Goal: Obtain resource: Download file/media

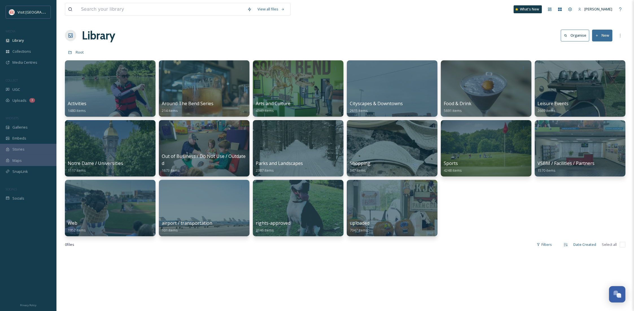
click at [33, 36] on div "Library" at bounding box center [28, 40] width 56 height 11
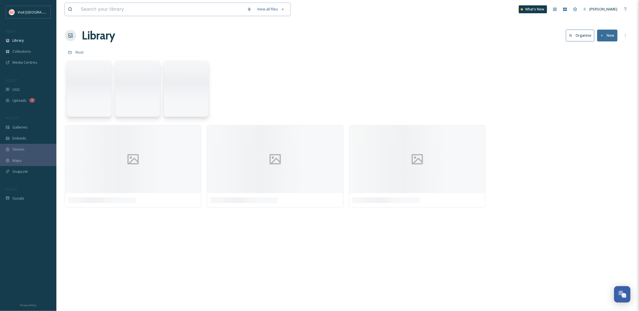
click at [107, 13] on input at bounding box center [161, 9] width 166 height 12
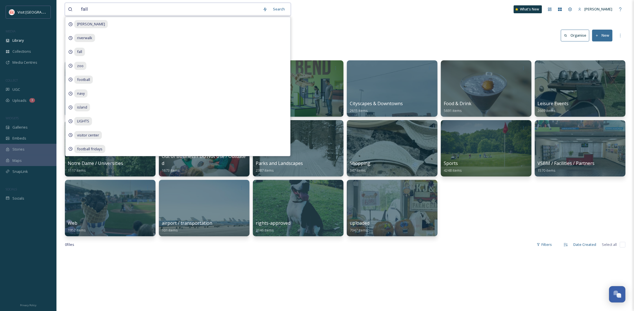
type input "fall"
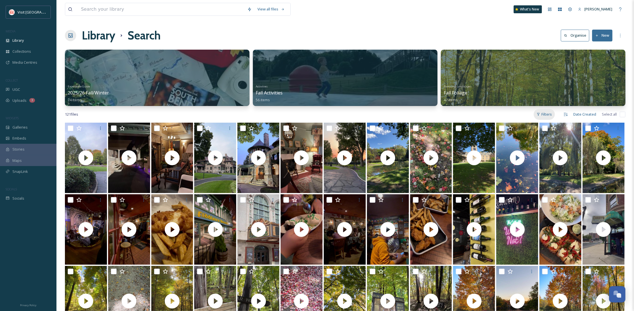
click at [546, 114] on div "Filters" at bounding box center [543, 114] width 21 height 11
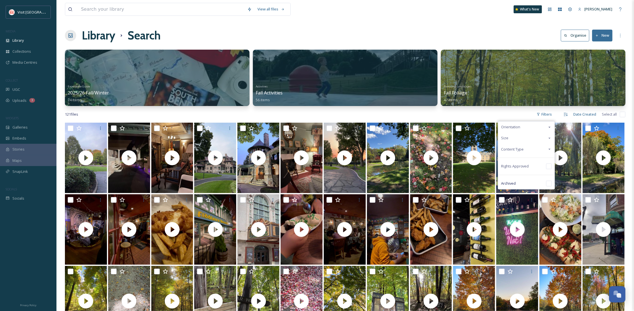
click at [517, 152] on div "Content Type" at bounding box center [526, 149] width 56 height 11
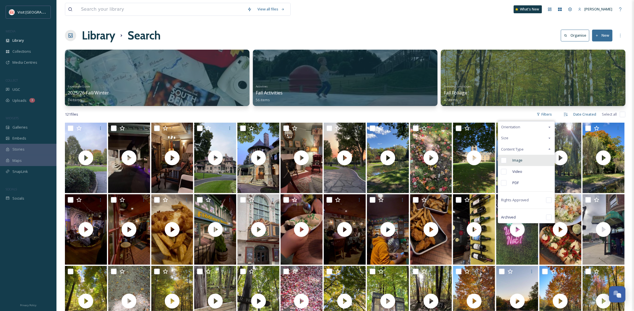
click at [517, 161] on span "Image" at bounding box center [517, 160] width 10 height 5
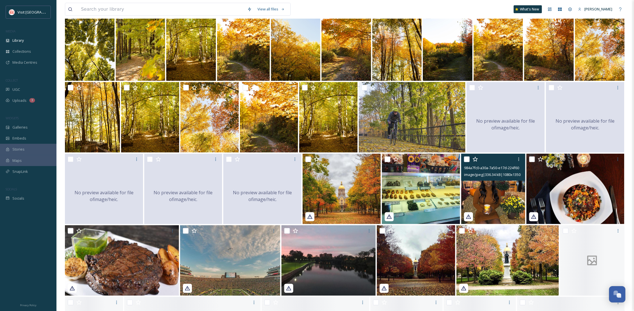
scroll to position [385, 0]
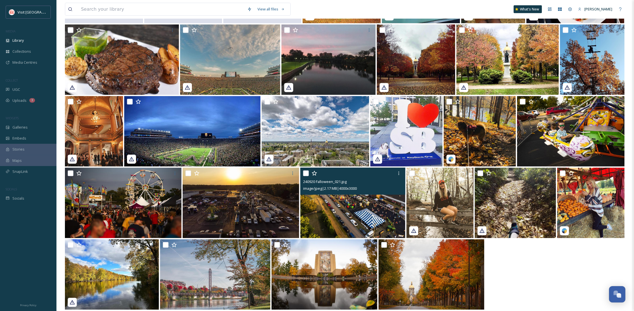
drag, startPoint x: 359, startPoint y: 224, endPoint x: 337, endPoint y: 236, distance: 25.1
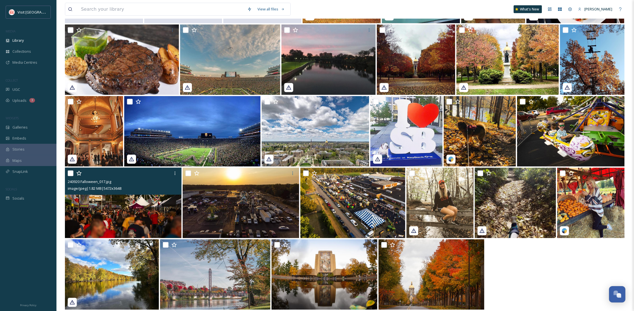
drag, startPoint x: 338, startPoint y: 235, endPoint x: 156, endPoint y: 219, distance: 182.7
click at [156, 219] on img at bounding box center [123, 203] width 117 height 71
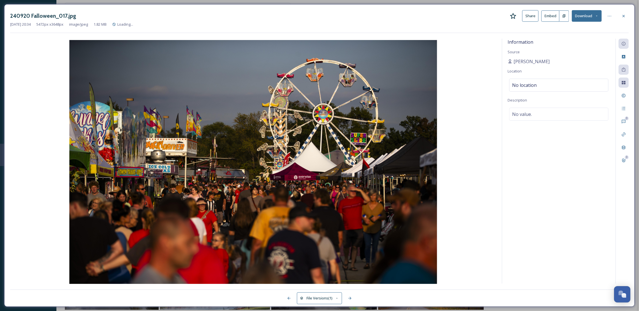
click at [600, 15] on button "Download" at bounding box center [587, 16] width 30 height 12
click at [586, 30] on span "Download Original (5472 x 3648)" at bounding box center [572, 28] width 53 height 5
click at [624, 17] on icon at bounding box center [624, 16] width 5 height 5
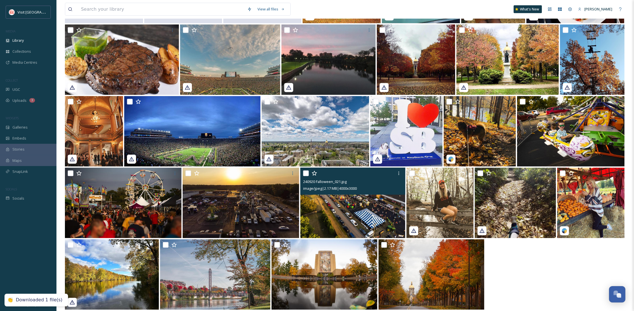
click at [359, 214] on img at bounding box center [352, 203] width 105 height 71
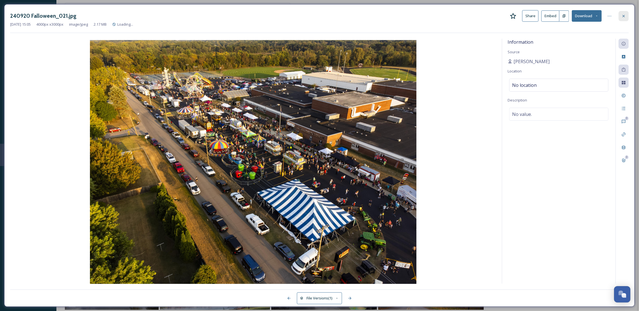
click at [621, 16] on div at bounding box center [624, 16] width 10 height 10
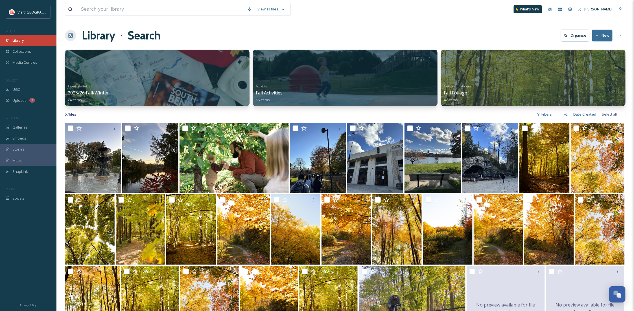
click at [21, 41] on span "Library" at bounding box center [17, 40] width 11 height 5
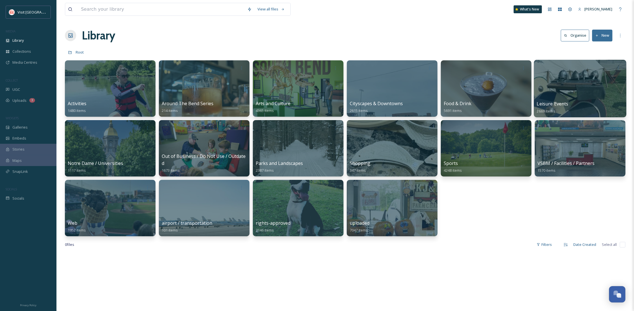
click at [566, 90] on div at bounding box center [580, 89] width 92 height 58
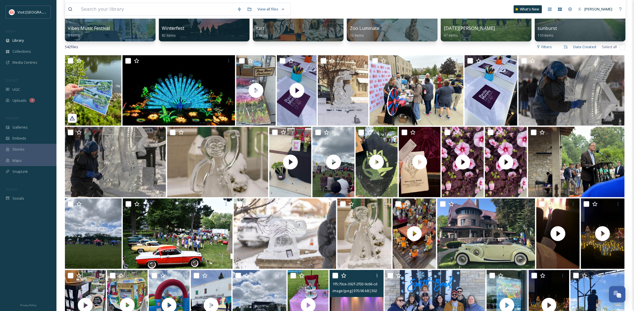
scroll to position [401, 0]
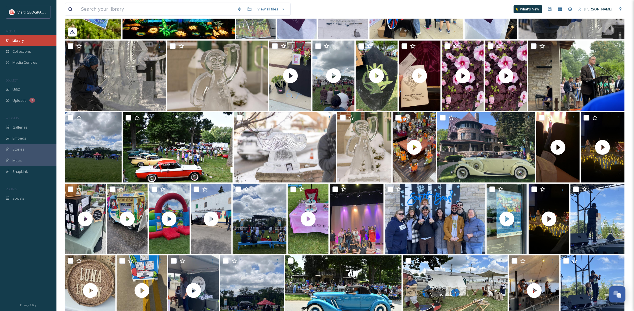
click at [25, 43] on div "Library" at bounding box center [28, 40] width 56 height 11
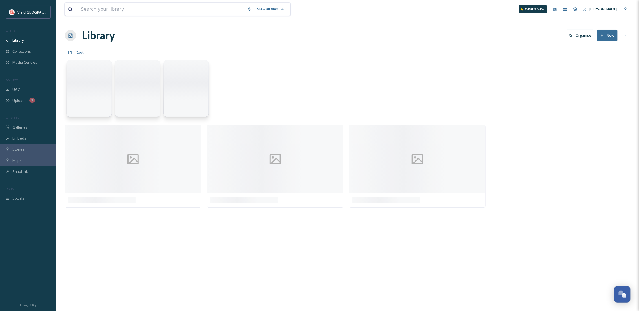
click at [114, 3] on input at bounding box center [161, 9] width 166 height 12
click at [116, 7] on input at bounding box center [161, 9] width 166 height 12
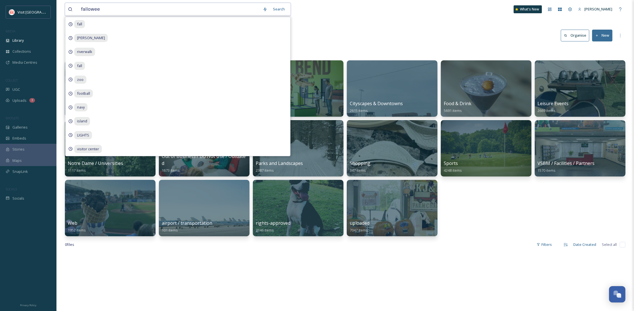
type input "falloween"
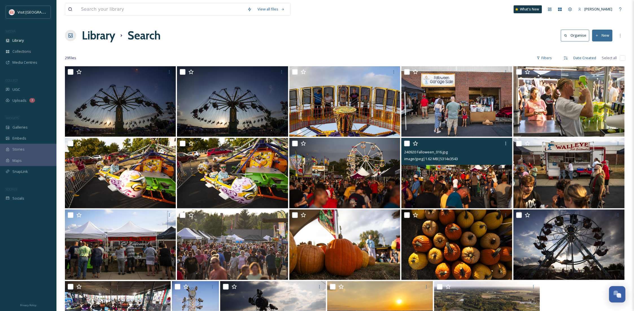
click at [489, 185] on img at bounding box center [456, 173] width 111 height 71
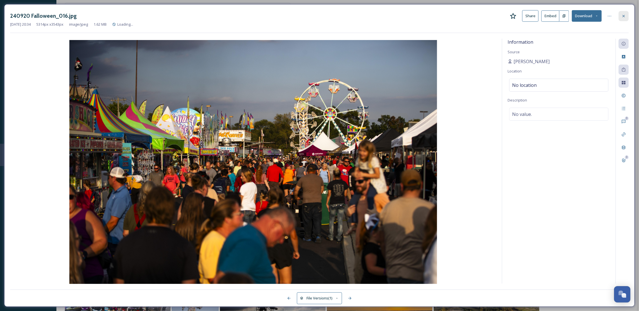
click at [624, 17] on icon at bounding box center [624, 16] width 5 height 5
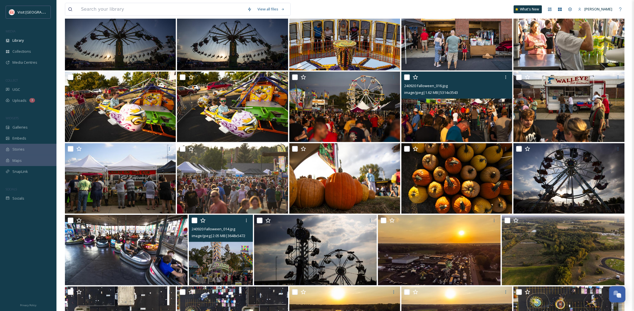
scroll to position [192, 0]
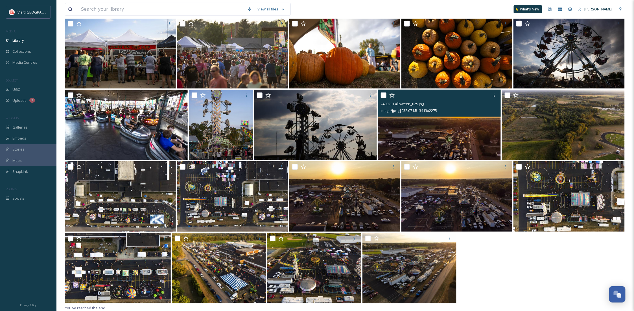
click at [440, 144] on img at bounding box center [439, 125] width 123 height 71
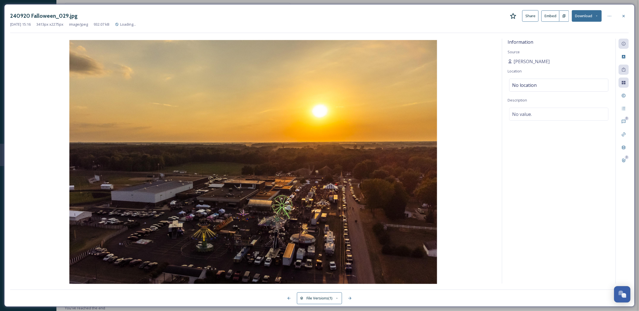
click at [617, 18] on div "240920 Falloween_029.jpg Share Embed Download" at bounding box center [319, 16] width 619 height 12
click at [625, 19] on div at bounding box center [624, 16] width 10 height 10
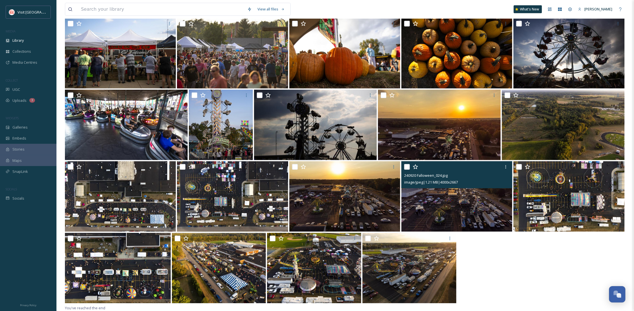
scroll to position [41, 0]
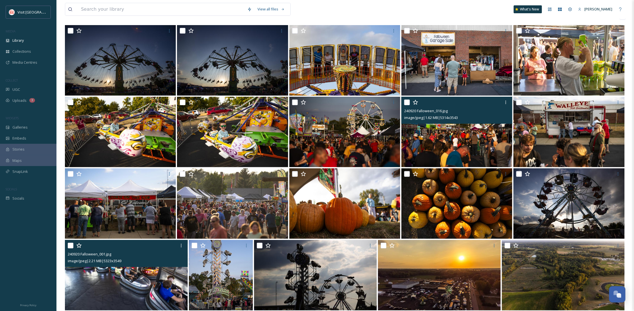
click at [112, 277] on img at bounding box center [126, 275] width 123 height 71
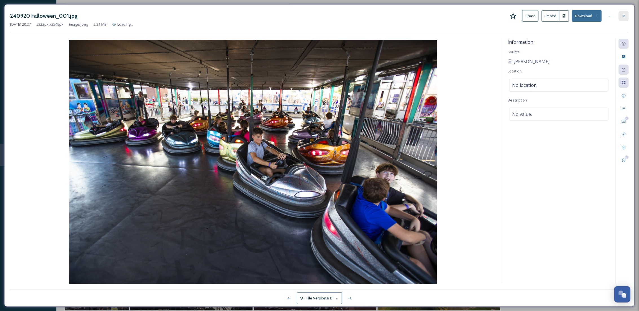
click at [625, 19] on div at bounding box center [624, 16] width 10 height 10
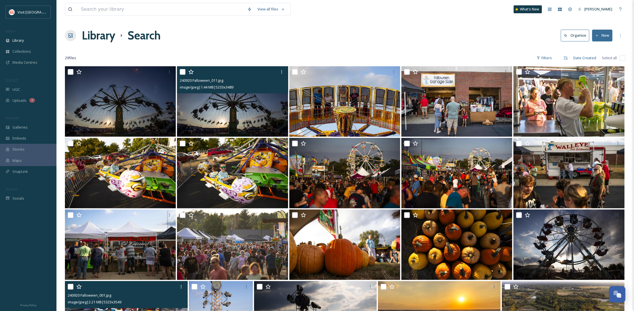
click at [236, 124] on img at bounding box center [232, 101] width 111 height 71
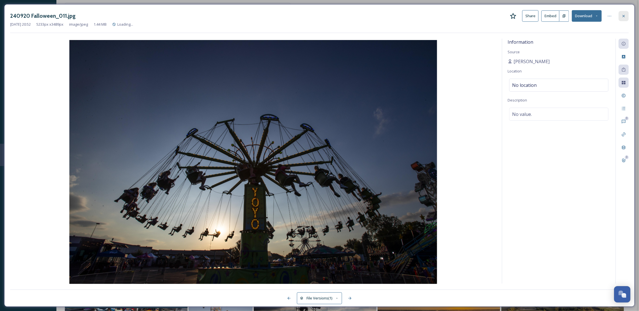
click at [625, 17] on icon at bounding box center [624, 16] width 5 height 5
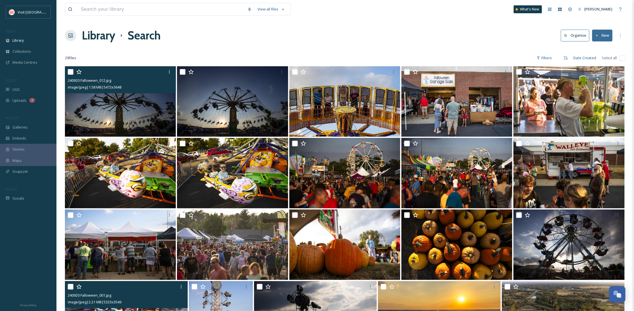
click at [115, 124] on img at bounding box center [120, 101] width 111 height 71
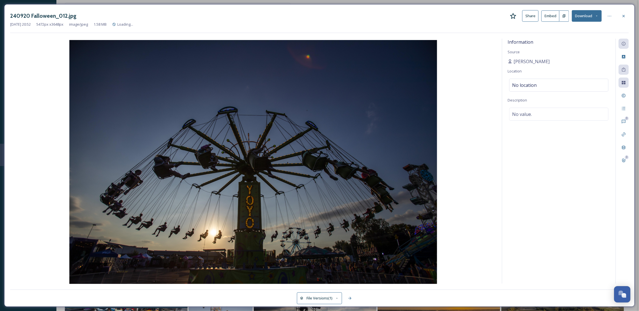
click at [597, 12] on button "Download" at bounding box center [587, 16] width 30 height 12
click at [579, 31] on span "Download Original (5472 x 3648)" at bounding box center [572, 28] width 53 height 5
click at [626, 14] on div at bounding box center [624, 16] width 10 height 10
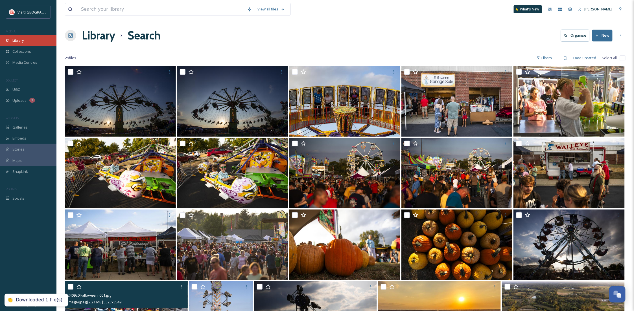
click at [30, 43] on div "Library" at bounding box center [28, 40] width 56 height 11
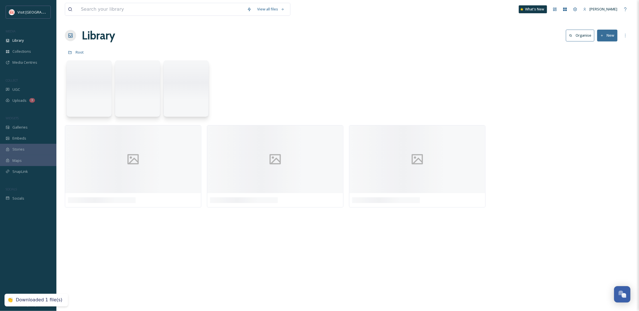
click at [101, 16] on div "View all files What's New Becca Alexander" at bounding box center [348, 9] width 566 height 19
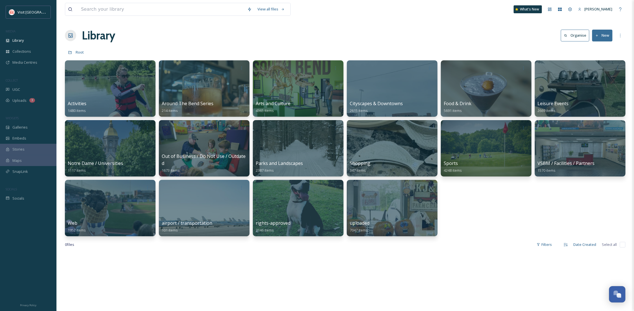
click at [354, 49] on div "Root" at bounding box center [345, 52] width 560 height 11
click at [151, 12] on input at bounding box center [161, 9] width 166 height 12
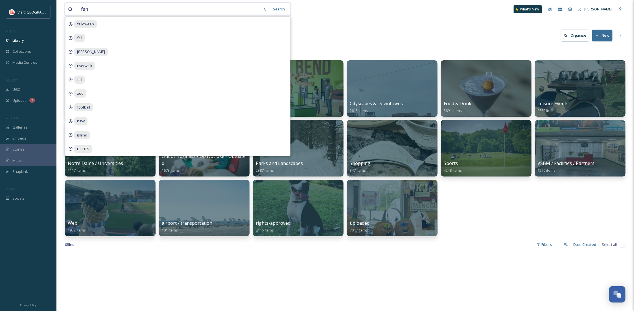
type input "fans"
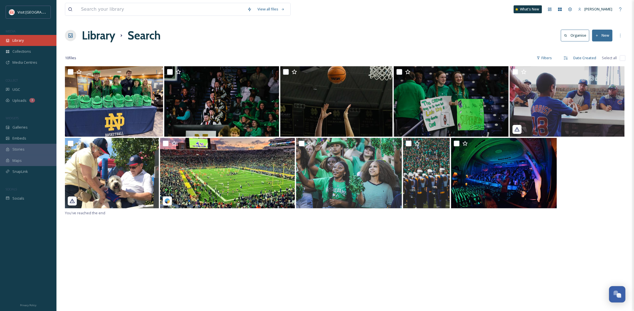
click at [38, 44] on div "Library" at bounding box center [28, 40] width 56 height 11
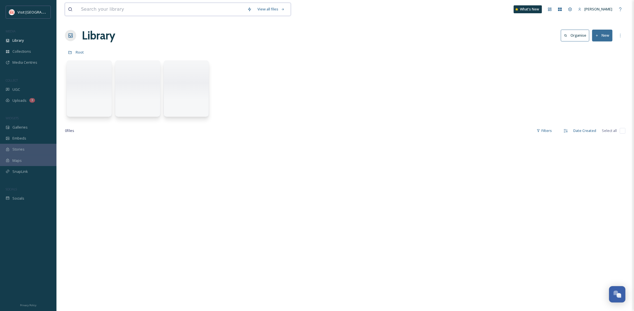
click at [117, 10] on input at bounding box center [161, 9] width 166 height 12
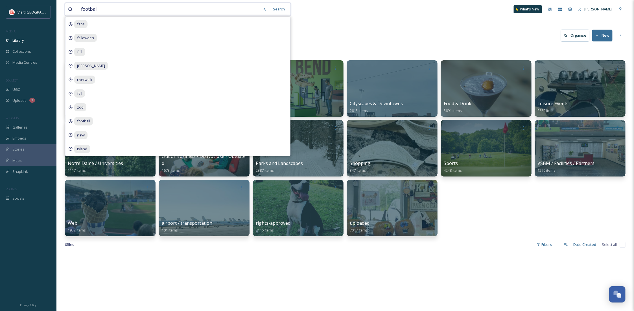
type input "football"
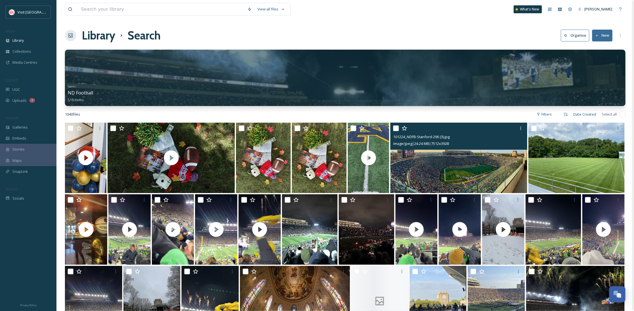
click at [491, 154] on img at bounding box center [458, 158] width 137 height 71
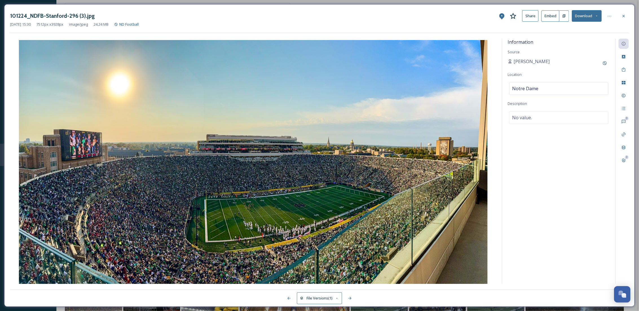
click at [585, 16] on button "Download" at bounding box center [587, 16] width 30 height 12
click at [584, 31] on span "Download Original (7512 x 3928)" at bounding box center [572, 28] width 53 height 5
click at [625, 19] on div at bounding box center [624, 16] width 10 height 10
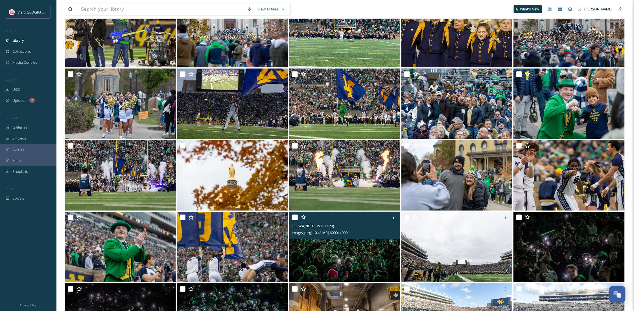
scroll to position [2297, 0]
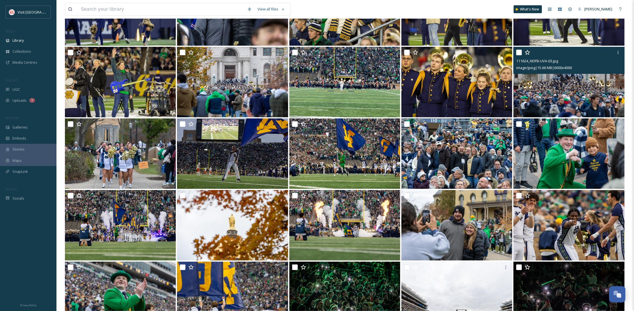
click at [553, 100] on img at bounding box center [568, 82] width 111 height 71
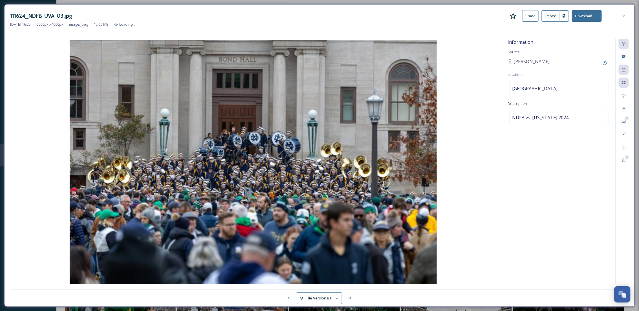
click at [593, 17] on button "Download" at bounding box center [587, 16] width 30 height 12
click at [585, 29] on span "Download Original (6000 x 4000)" at bounding box center [572, 28] width 53 height 5
click at [624, 14] on icon at bounding box center [624, 16] width 5 height 5
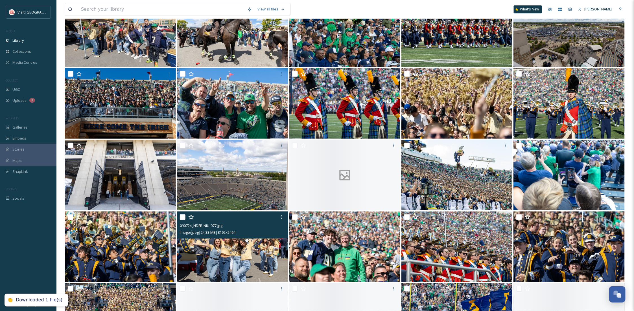
scroll to position [3150, 0]
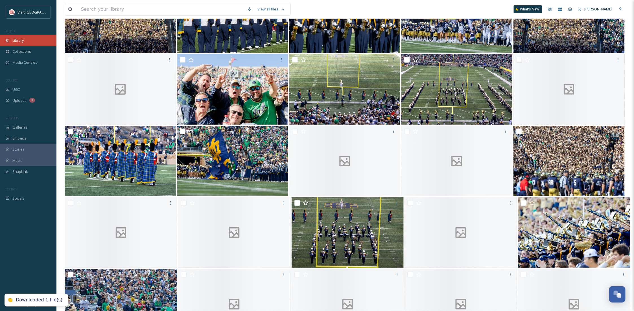
click at [26, 43] on div "Library" at bounding box center [28, 40] width 56 height 11
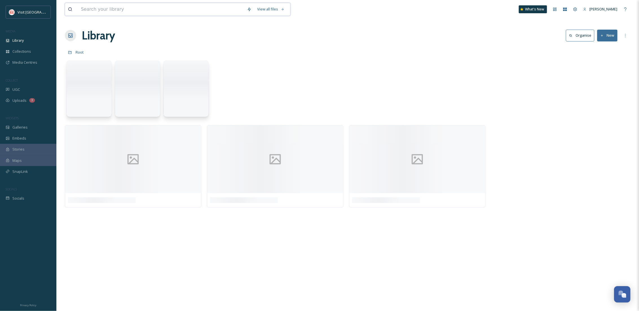
click at [102, 10] on input at bounding box center [161, 9] width 166 height 12
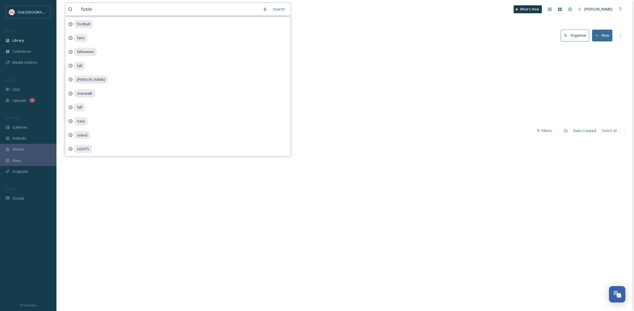
type input "fusion"
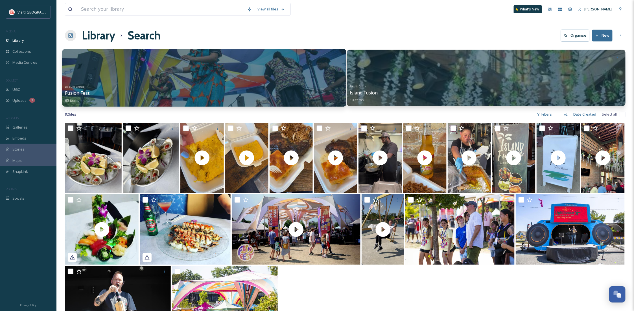
click at [254, 80] on div at bounding box center [204, 78] width 284 height 58
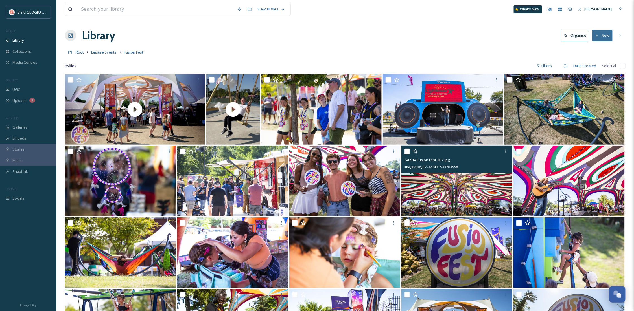
click at [469, 193] on img at bounding box center [456, 181] width 111 height 71
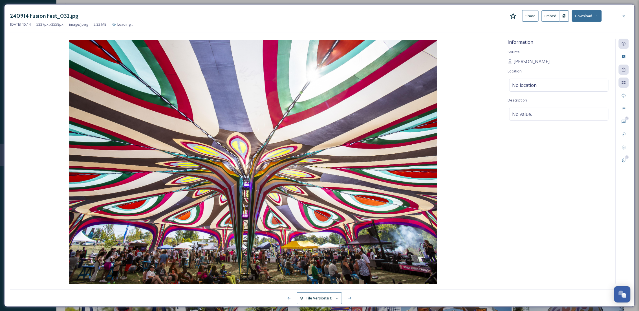
click at [588, 14] on button "Download" at bounding box center [587, 16] width 30 height 12
click at [581, 29] on span "Download Original (5337 x 3558)" at bounding box center [572, 28] width 53 height 5
click at [619, 17] on div at bounding box center [624, 16] width 10 height 10
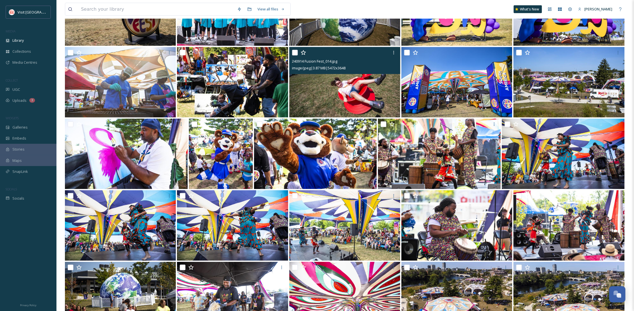
scroll to position [401, 0]
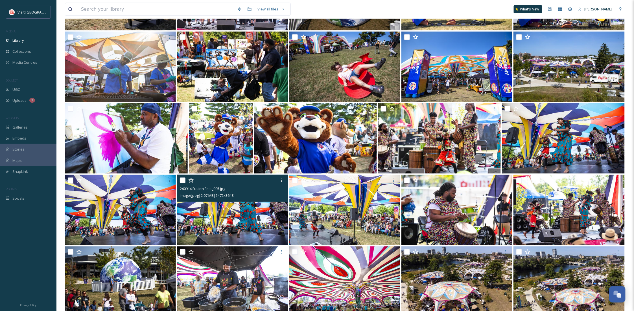
click at [252, 230] on img at bounding box center [232, 210] width 111 height 71
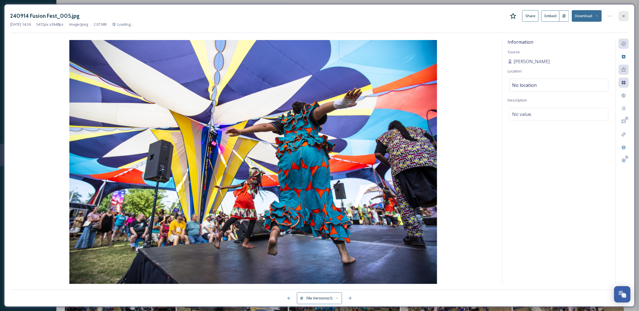
click at [624, 17] on icon at bounding box center [624, 16] width 5 height 5
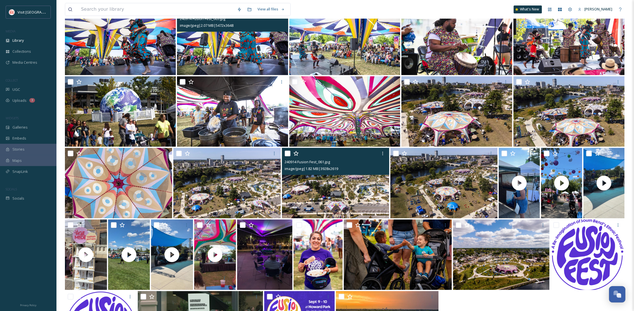
scroll to position [602, 0]
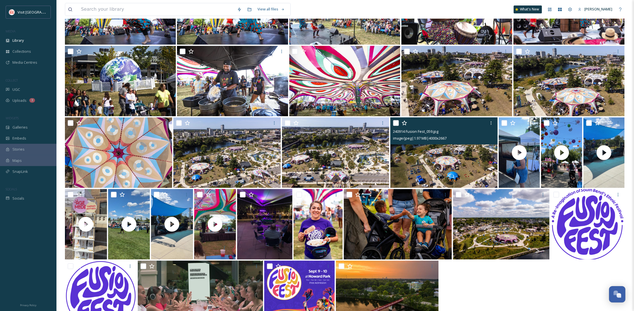
click at [435, 165] on img at bounding box center [443, 152] width 107 height 71
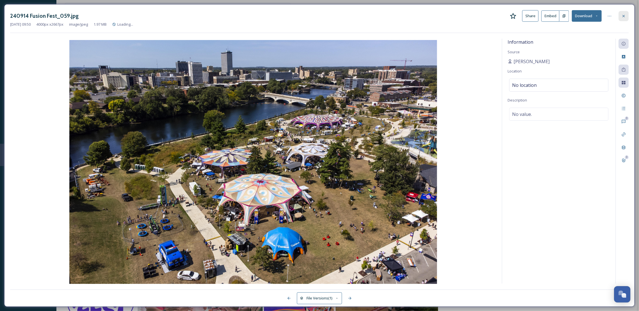
click at [623, 14] on icon at bounding box center [624, 16] width 5 height 5
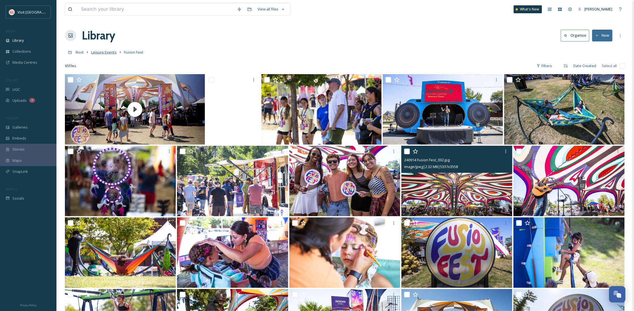
click at [101, 54] on span "Leisure Events" at bounding box center [103, 52] width 25 height 5
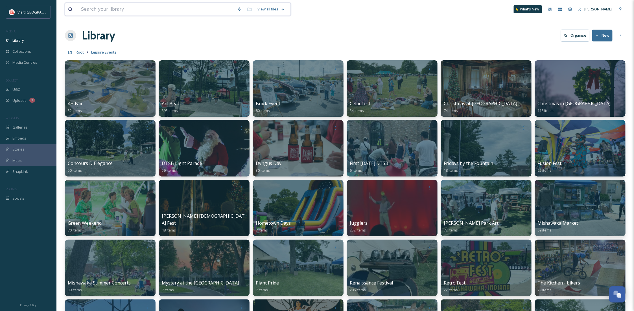
click at [106, 10] on input at bounding box center [156, 9] width 156 height 12
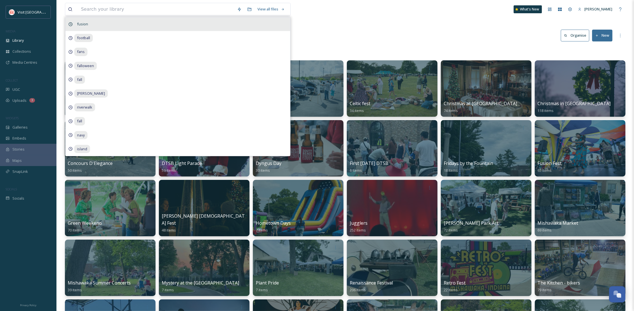
click at [115, 27] on div "fusion" at bounding box center [177, 24] width 225 height 14
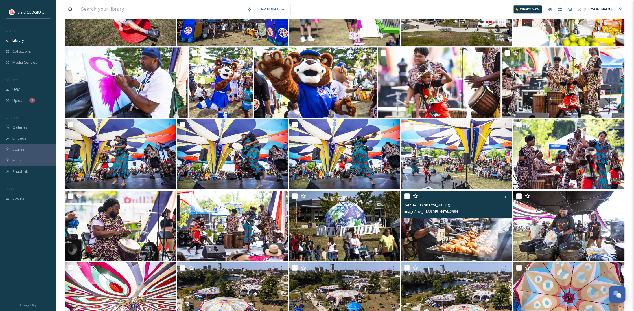
scroll to position [735, 0]
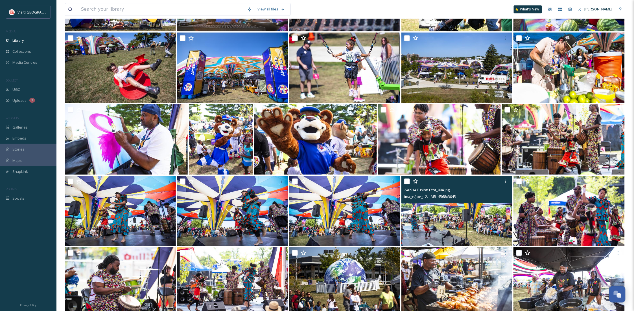
click at [454, 227] on img at bounding box center [456, 211] width 111 height 71
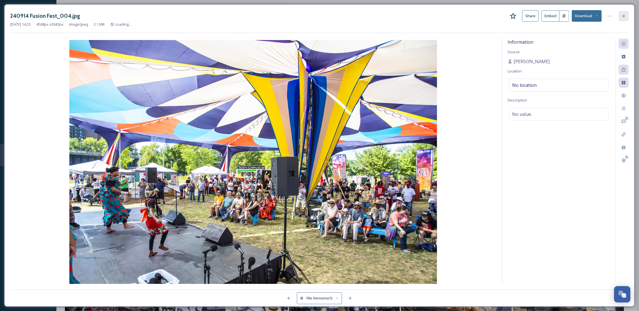
click at [625, 20] on div at bounding box center [624, 16] width 10 height 10
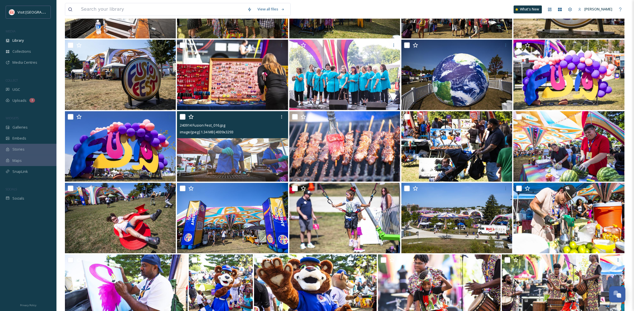
scroll to position [434, 0]
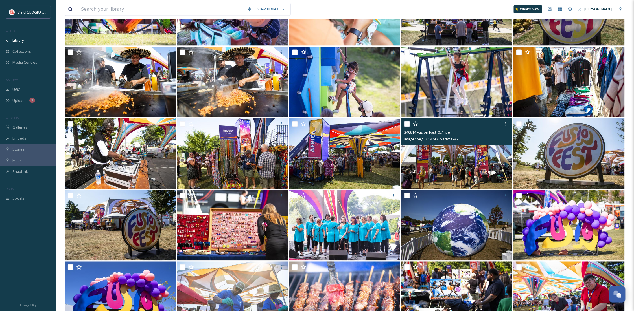
click at [470, 164] on img at bounding box center [456, 153] width 111 height 71
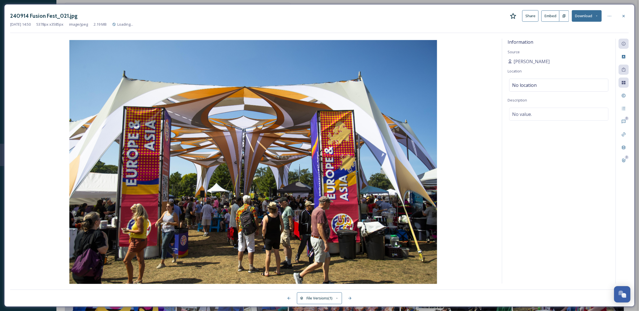
click at [584, 20] on button "Download" at bounding box center [587, 16] width 30 height 12
click at [583, 33] on div "Download Original (5378 x 3585)" at bounding box center [572, 28] width 59 height 11
click at [626, 17] on icon at bounding box center [624, 16] width 5 height 5
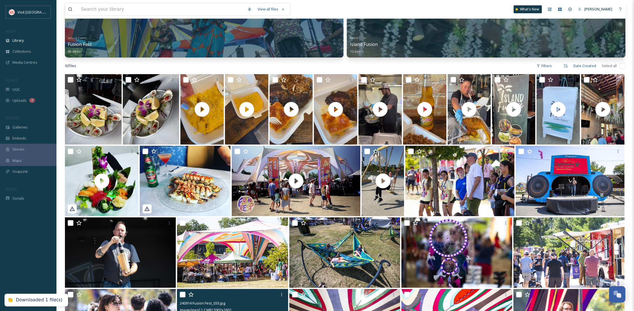
scroll to position [33, 0]
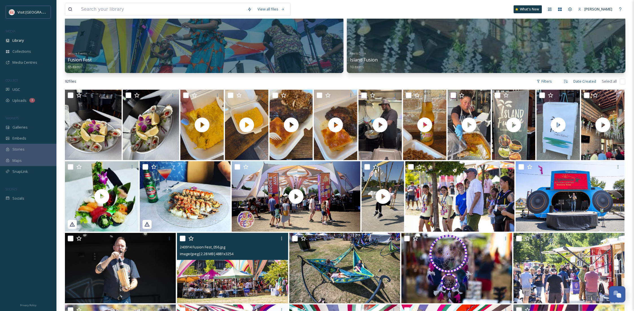
click at [219, 284] on img at bounding box center [232, 268] width 111 height 71
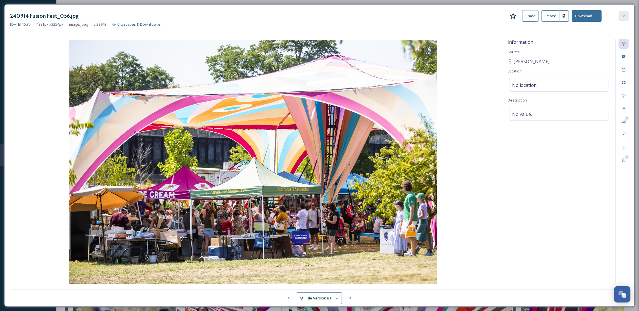
click at [623, 17] on icon at bounding box center [624, 16] width 5 height 5
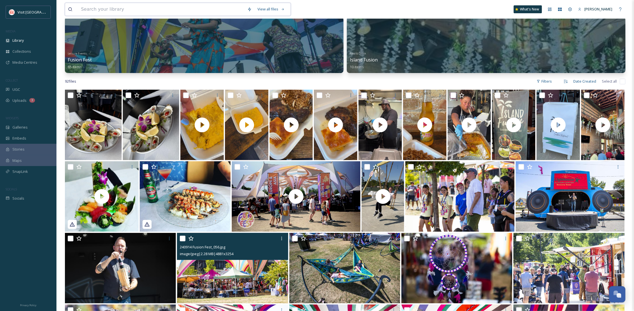
click at [158, 10] on input at bounding box center [161, 9] width 166 height 12
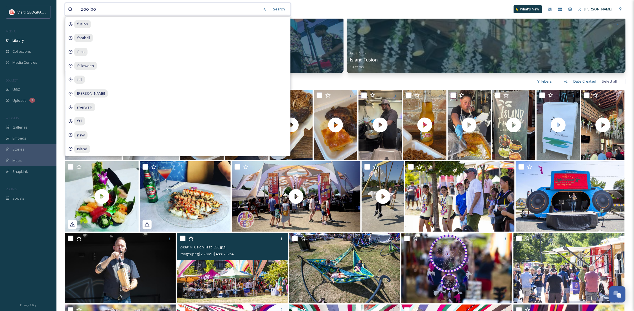
type input "zoo boo"
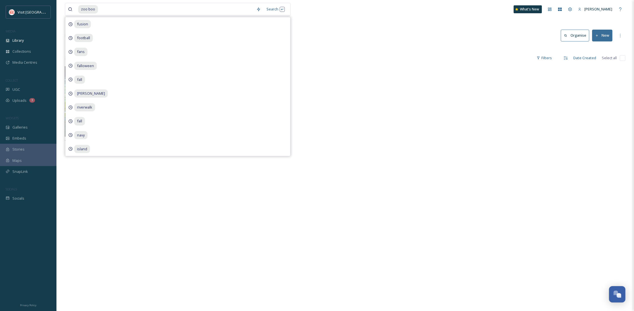
click at [376, 38] on div "Library Search Organise New" at bounding box center [345, 35] width 560 height 17
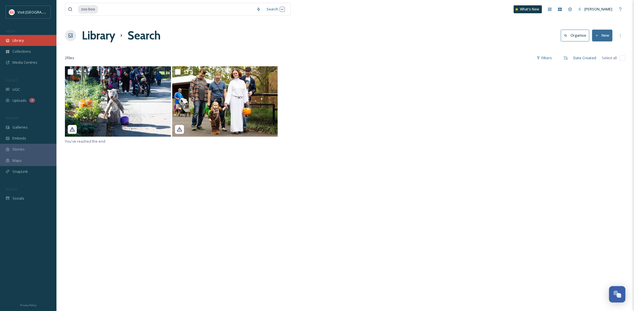
click at [49, 40] on div "Library" at bounding box center [28, 40] width 56 height 11
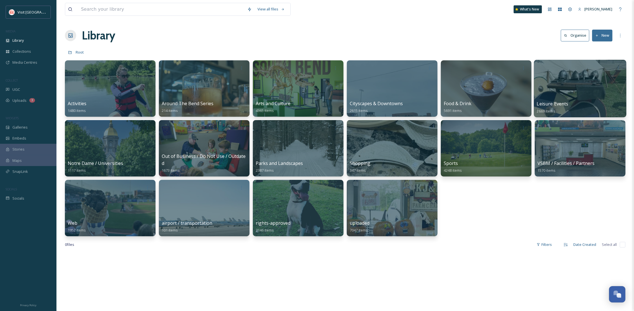
click at [572, 97] on div at bounding box center [580, 89] width 92 height 58
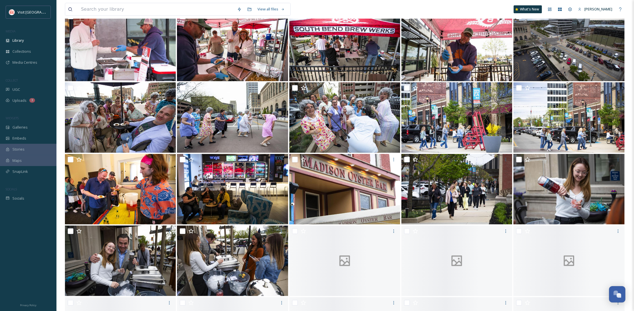
scroll to position [2831, 0]
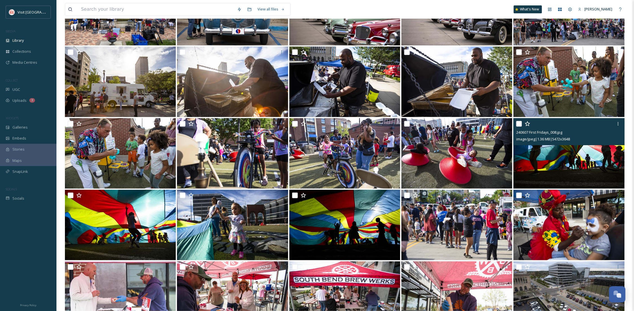
click at [571, 169] on img at bounding box center [568, 153] width 111 height 71
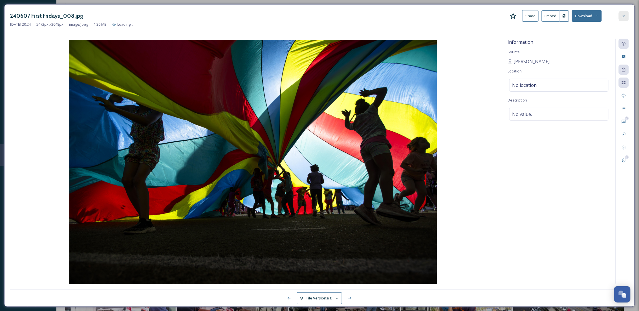
click at [622, 13] on div at bounding box center [624, 16] width 10 height 10
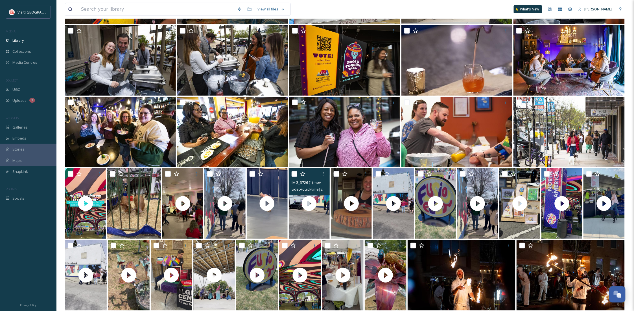
scroll to position [3232, 0]
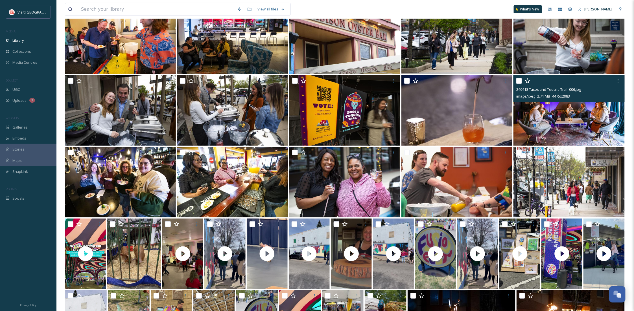
click at [574, 120] on img at bounding box center [568, 110] width 111 height 71
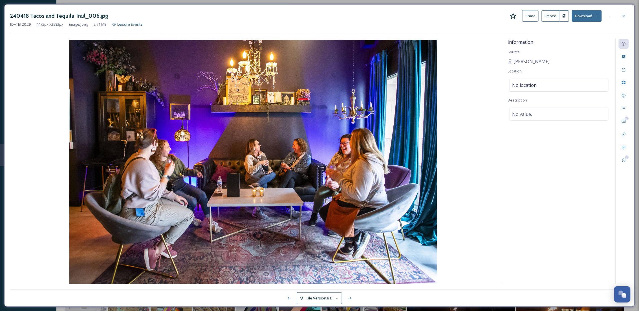
click at [592, 18] on button "Download" at bounding box center [587, 16] width 30 height 12
click at [579, 29] on span "Download Original (4475 x 2983)" at bounding box center [572, 28] width 53 height 5
click at [623, 16] on icon at bounding box center [624, 16] width 5 height 5
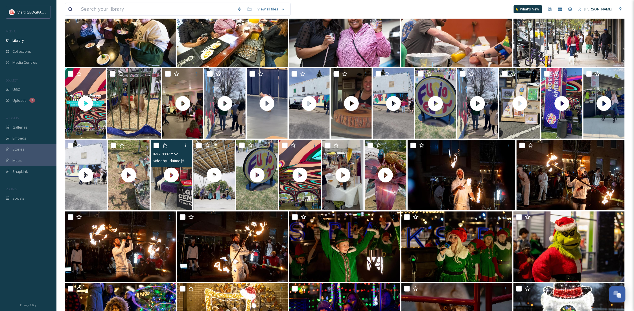
scroll to position [3333, 0]
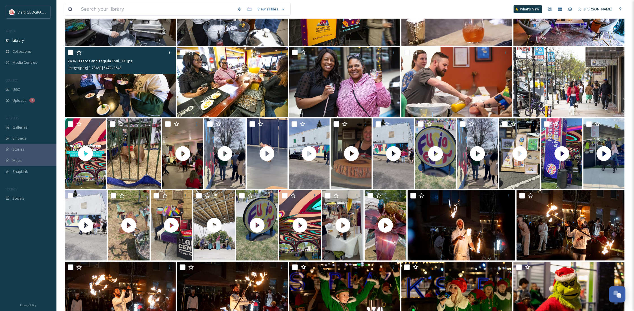
click at [150, 87] on img at bounding box center [120, 82] width 111 height 71
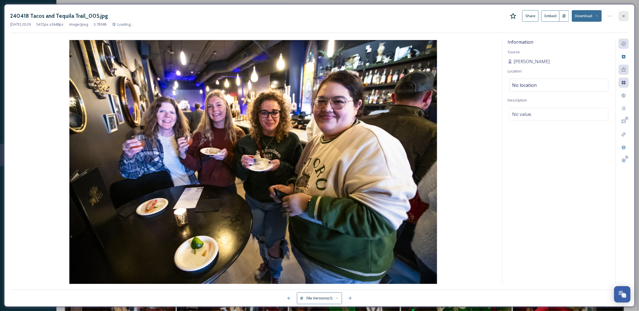
click at [625, 17] on icon at bounding box center [624, 16] width 5 height 5
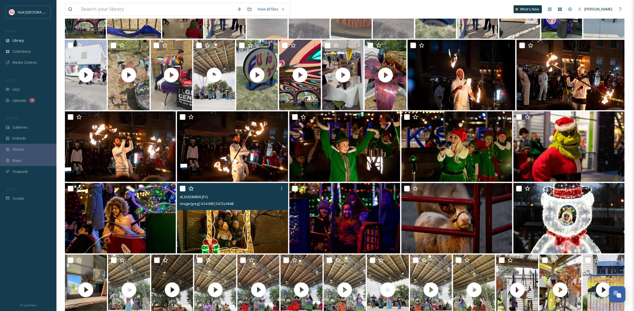
scroll to position [3684, 0]
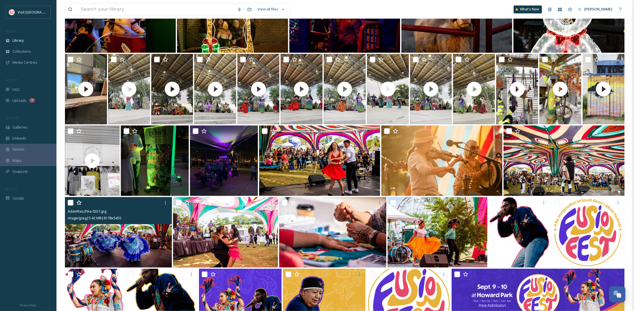
click at [144, 255] on img at bounding box center [118, 232] width 107 height 71
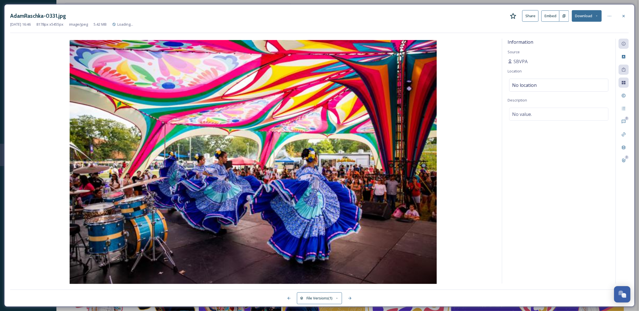
click at [589, 15] on button "Download" at bounding box center [587, 16] width 30 height 12
click at [626, 11] on div at bounding box center [624, 16] width 10 height 10
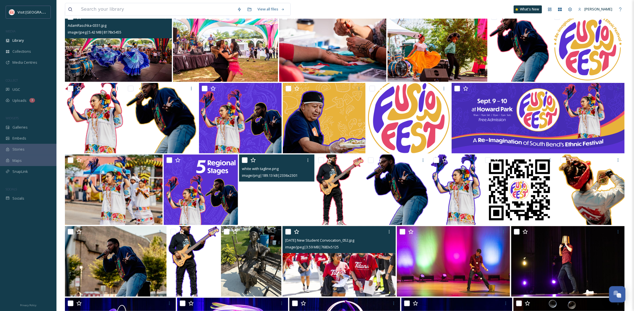
scroll to position [3669, 0]
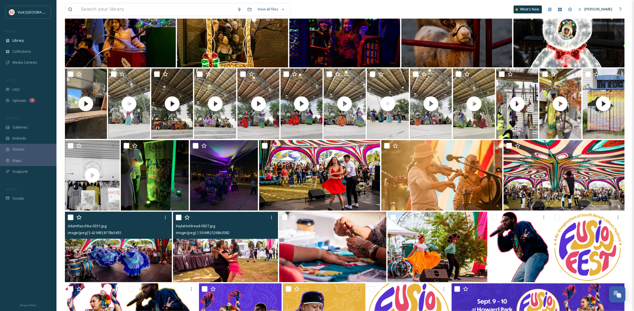
click at [226, 267] on img at bounding box center [225, 247] width 105 height 71
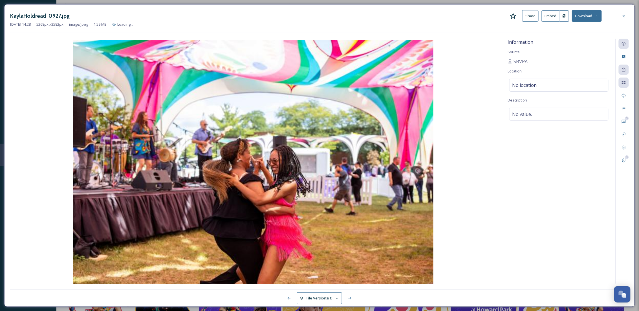
click at [625, 14] on icon at bounding box center [624, 16] width 5 height 5
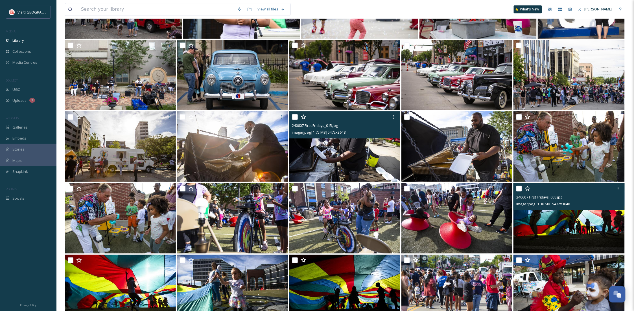
scroll to position [2716, 0]
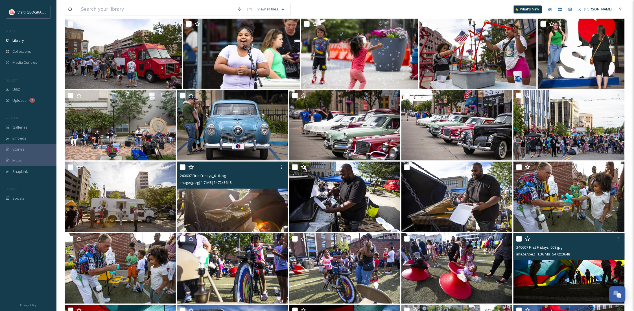
click at [247, 205] on img at bounding box center [232, 197] width 111 height 71
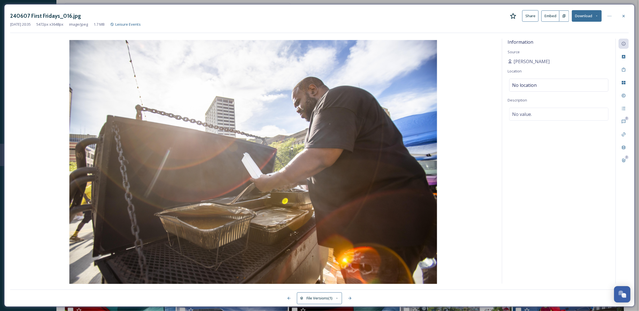
drag, startPoint x: 624, startPoint y: 16, endPoint x: 612, endPoint y: 213, distance: 197.6
click at [624, 16] on icon at bounding box center [624, 16] width 2 height 2
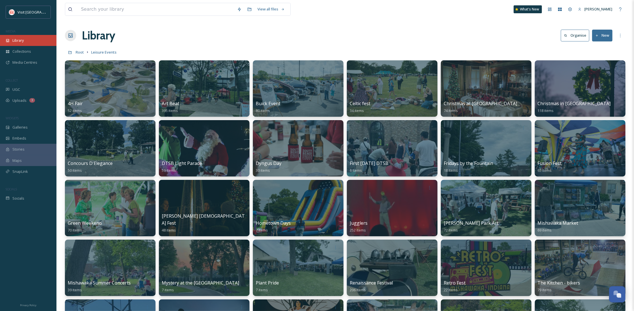
click at [9, 39] on icon at bounding box center [8, 41] width 4 height 4
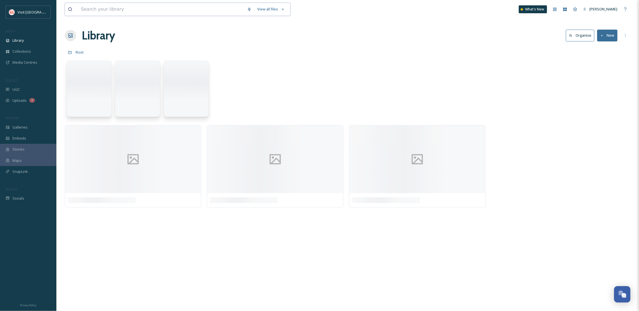
click at [103, 7] on input at bounding box center [161, 9] width 166 height 12
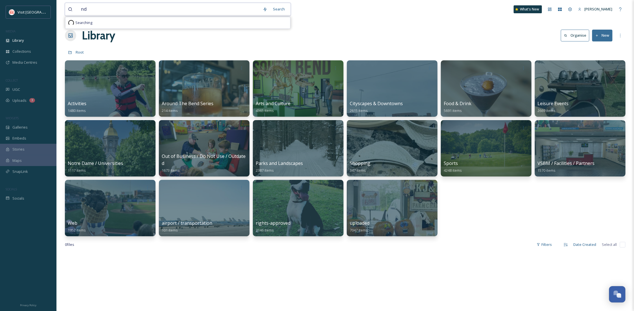
type input "n"
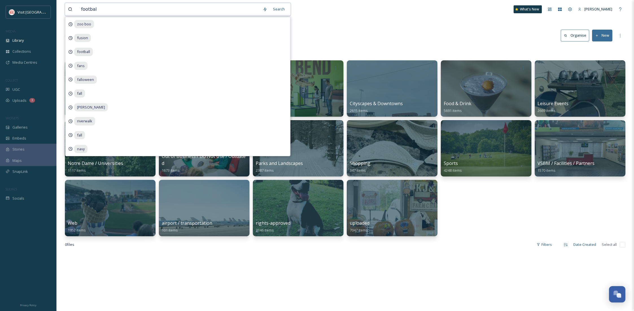
type input "football"
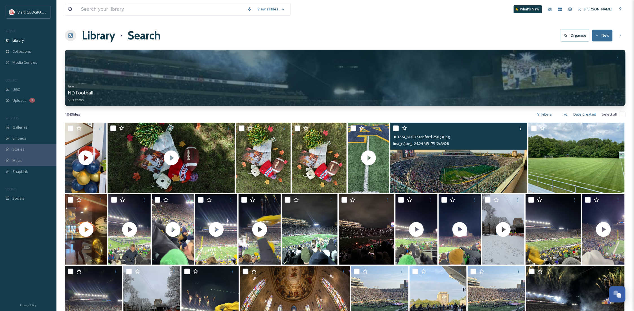
click at [461, 164] on img at bounding box center [458, 158] width 137 height 71
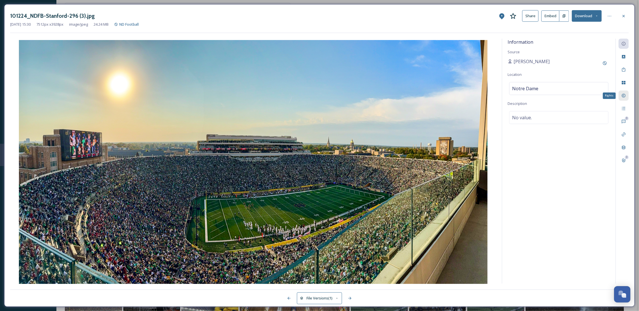
click at [626, 93] on div "Rights" at bounding box center [624, 96] width 10 height 10
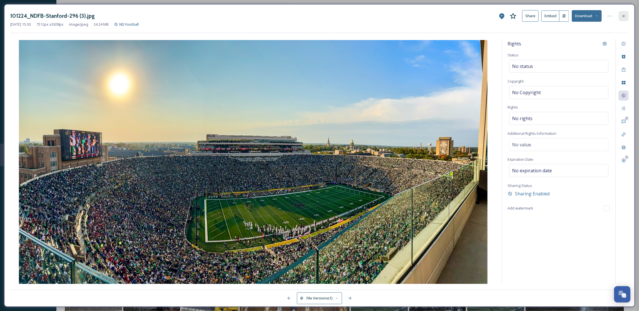
click at [625, 16] on icon at bounding box center [624, 16] width 2 height 2
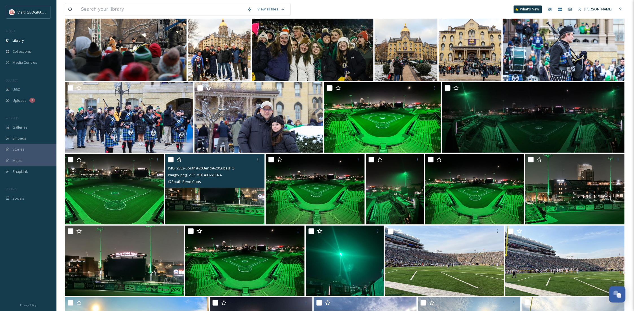
scroll to position [1975, 0]
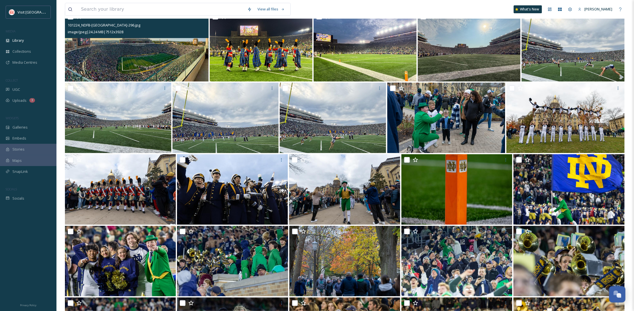
click at [189, 56] on img at bounding box center [137, 46] width 144 height 71
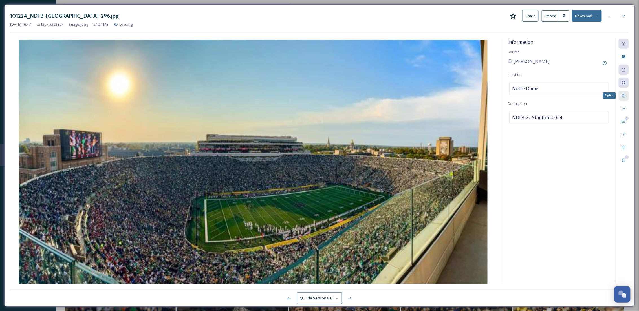
click at [620, 97] on div "Rights" at bounding box center [624, 96] width 10 height 10
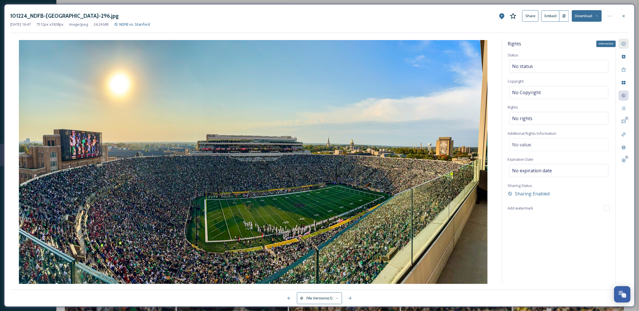
click at [622, 46] on div "Information" at bounding box center [624, 44] width 10 height 10
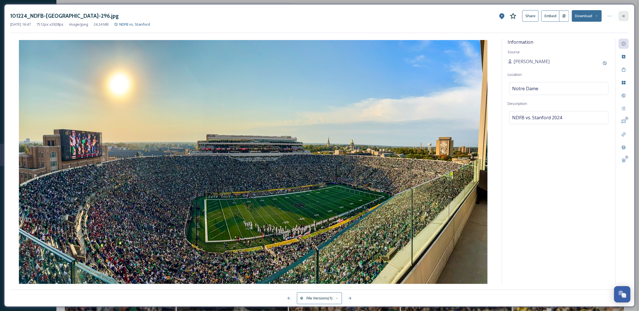
click at [626, 17] on icon at bounding box center [624, 16] width 5 height 5
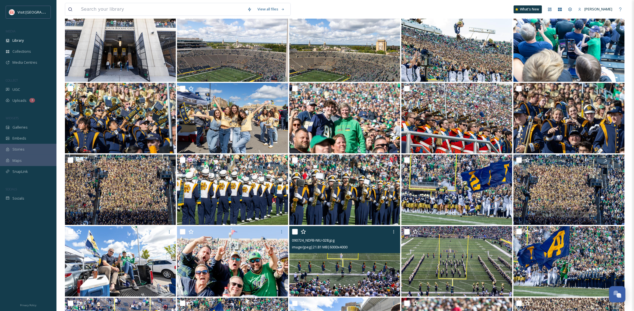
scroll to position [3279, 0]
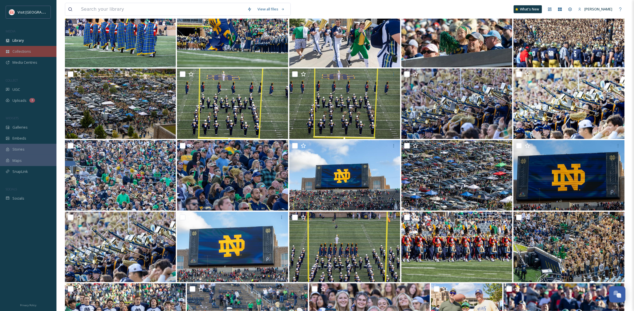
click at [28, 52] on span "Collections" at bounding box center [21, 51] width 19 height 5
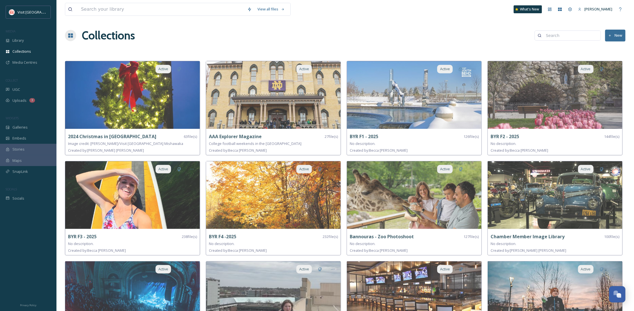
click at [612, 32] on button "New" at bounding box center [615, 36] width 20 height 12
click at [13, 43] on span "Library" at bounding box center [17, 40] width 11 height 5
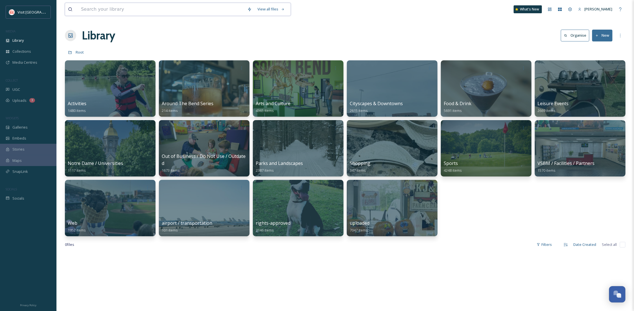
click at [114, 14] on input at bounding box center [161, 9] width 166 height 12
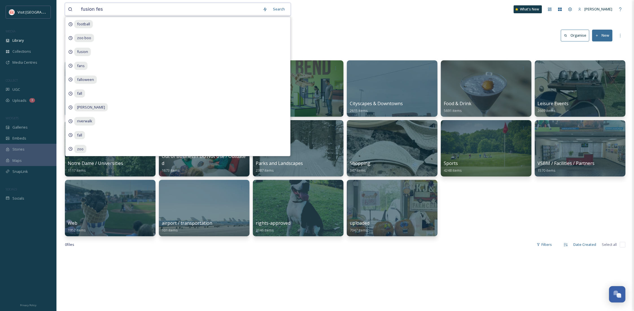
type input "fusion fest"
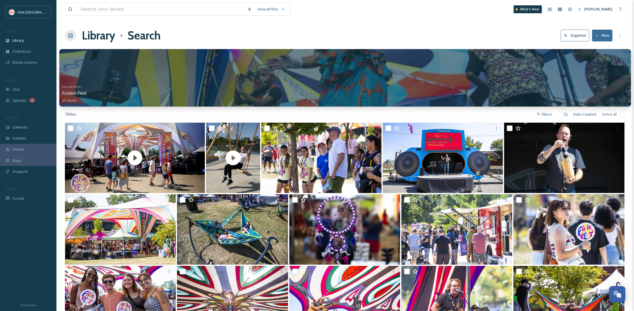
click at [223, 61] on div at bounding box center [345, 57] width 566 height 10
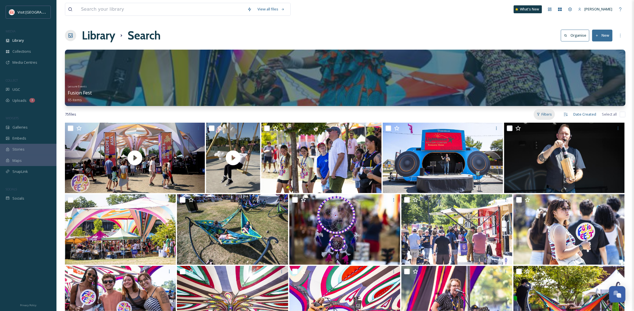
click at [549, 109] on div "Filters" at bounding box center [543, 114] width 21 height 11
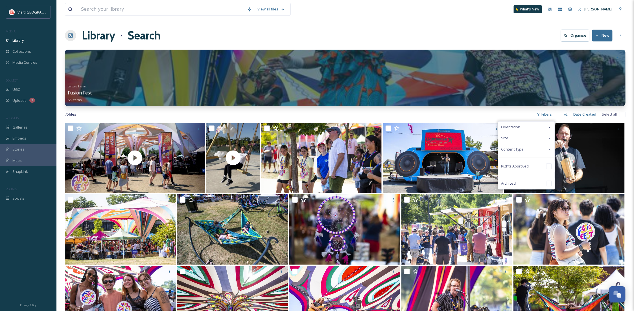
click at [534, 146] on div "Content Type" at bounding box center [526, 149] width 56 height 11
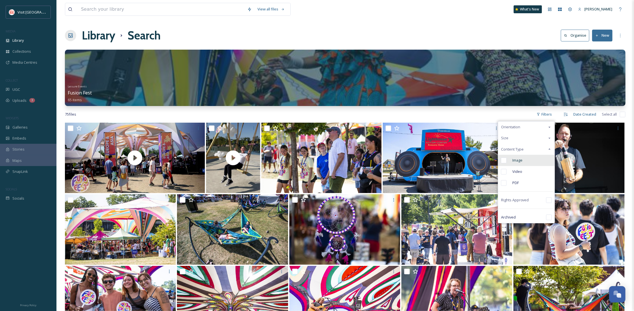
click at [512, 161] on div "Image" at bounding box center [526, 160] width 56 height 11
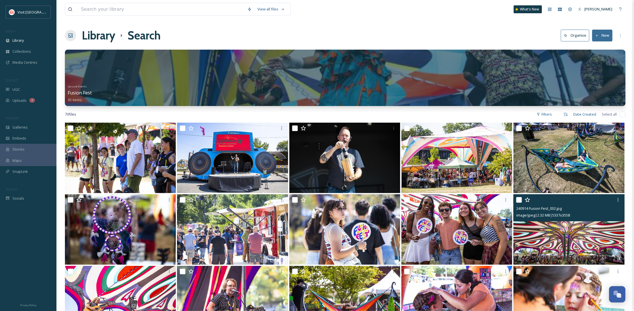
click at [518, 203] on div at bounding box center [569, 200] width 107 height 10
click at [520, 200] on input "checkbox" at bounding box center [519, 200] width 6 height 6
checkbox input "true"
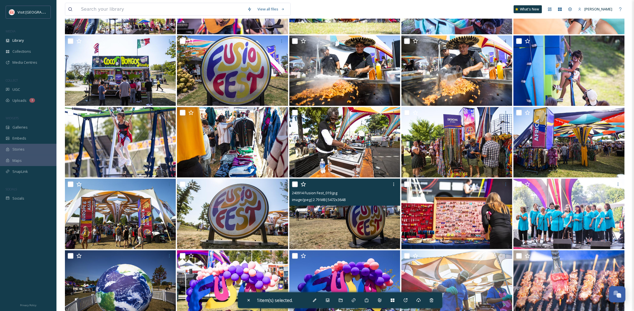
scroll to position [323, 0]
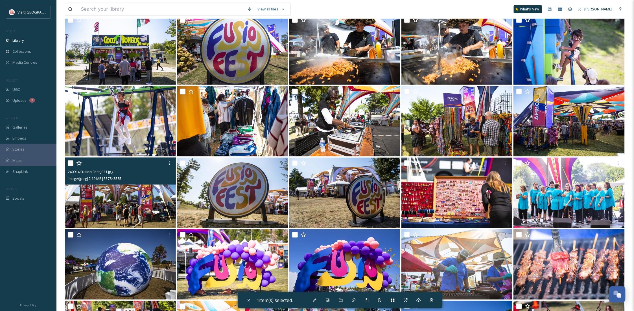
click at [71, 162] on input "checkbox" at bounding box center [71, 164] width 6 height 6
checkbox input "true"
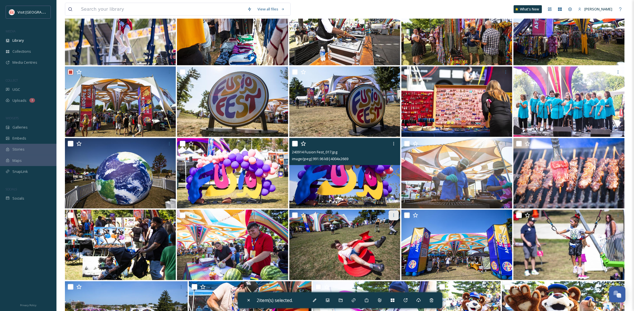
scroll to position [424, 0]
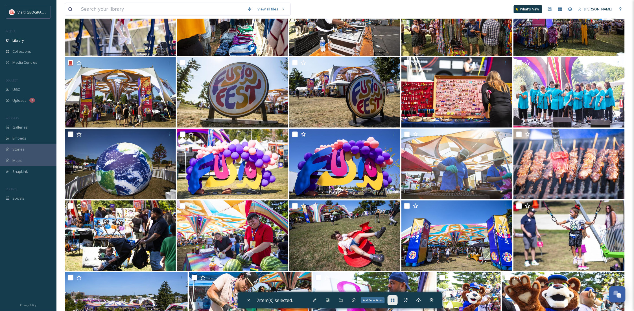
click at [391, 302] on div "Add Collections" at bounding box center [392, 300] width 10 height 10
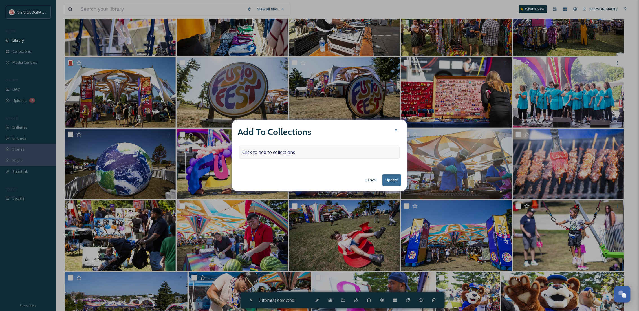
click at [267, 148] on div "Click to add to collections" at bounding box center [319, 152] width 161 height 13
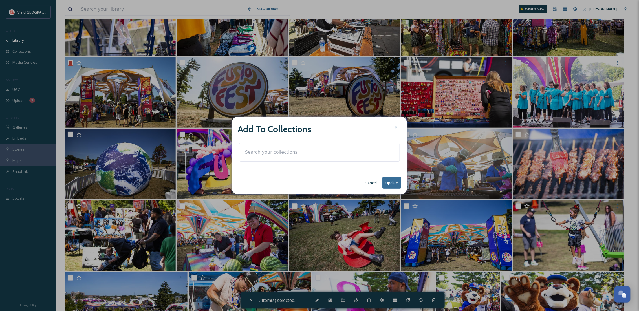
click at [281, 155] on input at bounding box center [273, 152] width 62 height 12
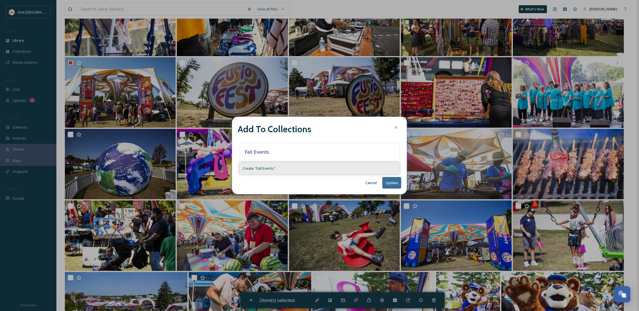
type input "Fall Events"
click at [263, 171] on div "Create " Fall Events "" at bounding box center [320, 168] width 160 height 11
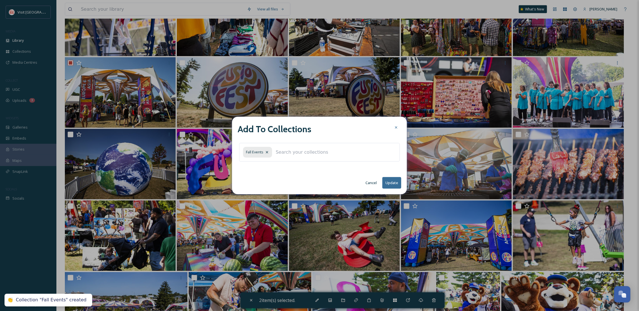
click at [396, 185] on button "Update" at bounding box center [392, 183] width 19 height 12
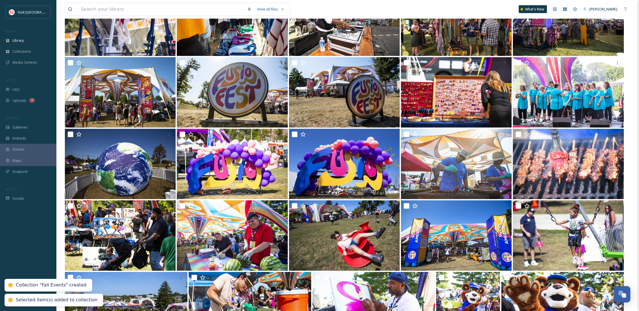
checkbox input "false"
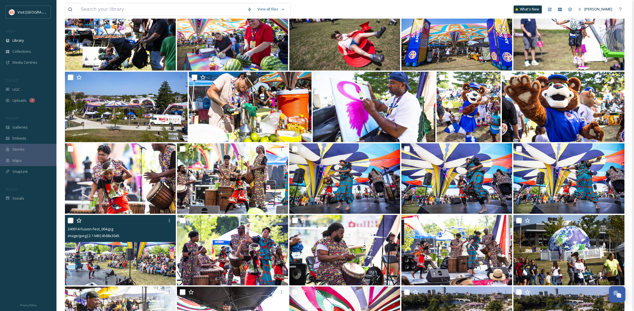
scroll to position [825, 0]
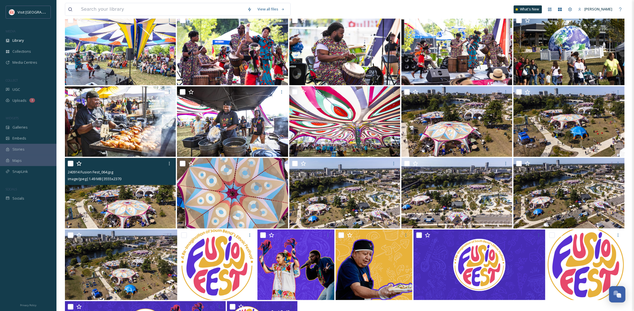
click at [70, 166] on div at bounding box center [121, 164] width 107 height 10
click at [69, 162] on input "checkbox" at bounding box center [71, 164] width 6 height 6
checkbox input "true"
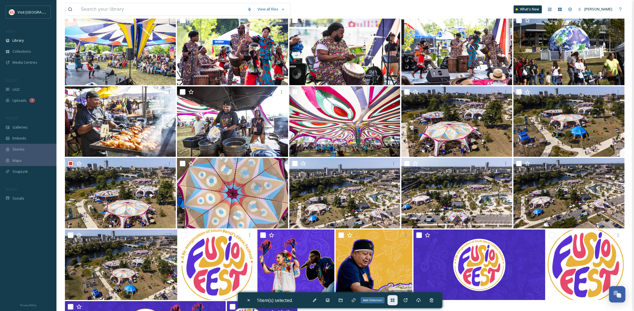
click at [393, 299] on icon at bounding box center [392, 300] width 5 height 5
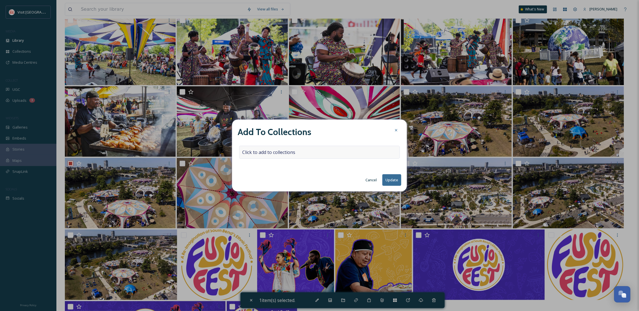
click at [263, 150] on span "Click to add to collections" at bounding box center [268, 152] width 53 height 7
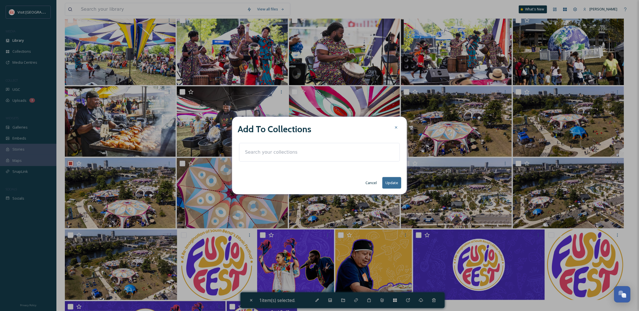
click at [274, 158] on input at bounding box center [273, 152] width 62 height 12
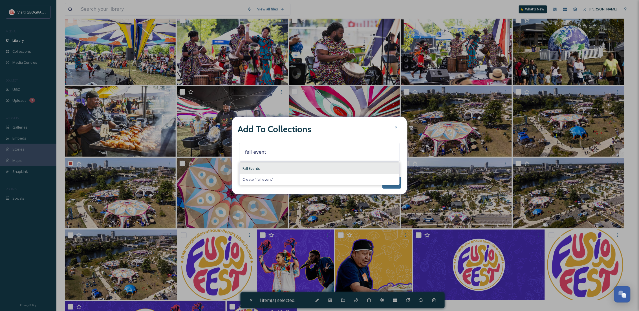
type input "fall event"
click at [267, 171] on div "Fall Events" at bounding box center [320, 168] width 160 height 11
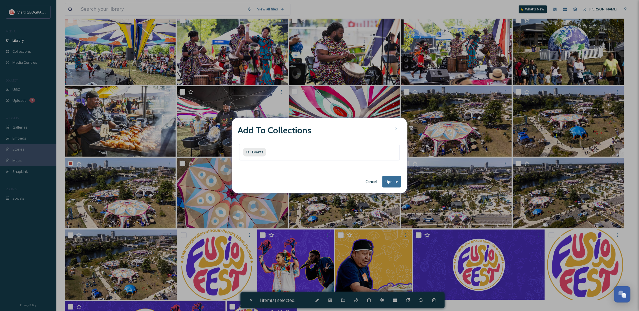
click at [396, 181] on button "Update" at bounding box center [392, 182] width 19 height 12
checkbox input "false"
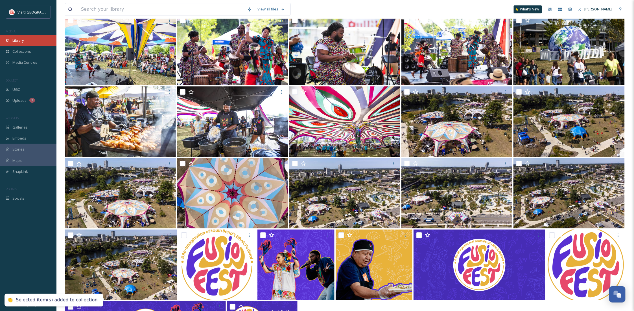
click at [10, 41] on div "Library" at bounding box center [28, 40] width 56 height 11
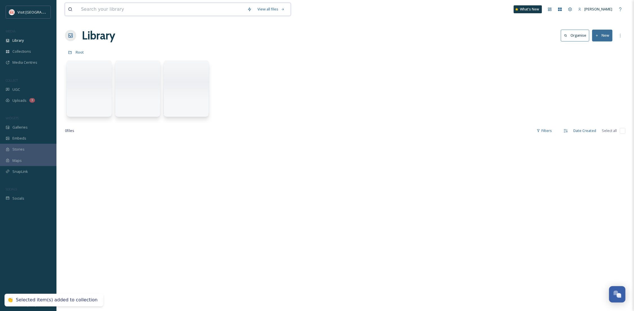
click at [101, 13] on input at bounding box center [161, 9] width 166 height 12
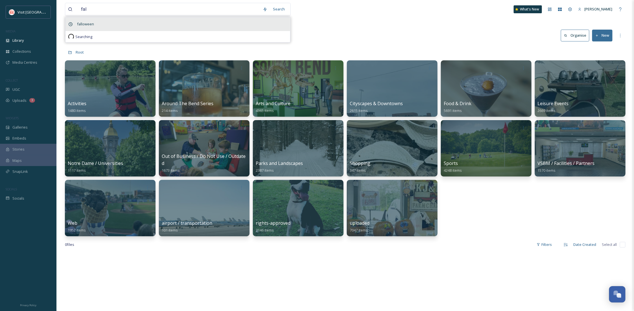
click at [104, 26] on div "falloween" at bounding box center [177, 24] width 225 height 14
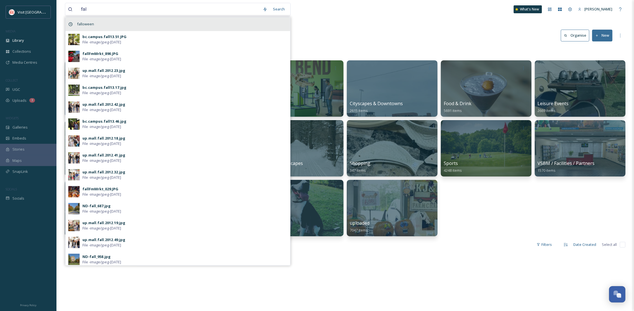
click at [215, 21] on div "falloween" at bounding box center [177, 24] width 225 height 14
click at [89, 30] on div "falloween" at bounding box center [177, 24] width 225 height 14
click at [127, 14] on input "fal" at bounding box center [169, 9] width 182 height 12
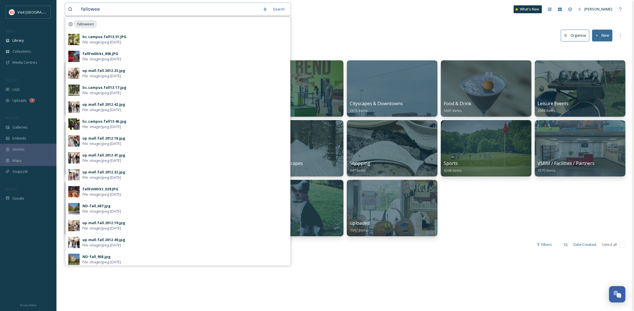
type input "falloween"
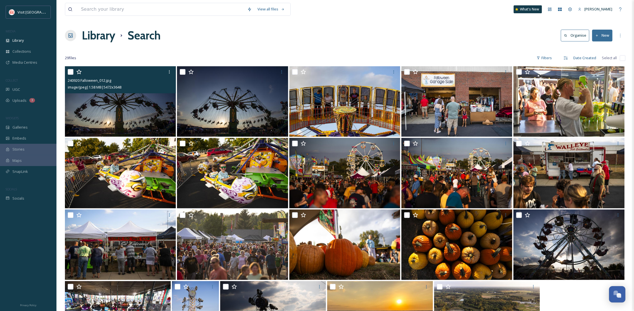
click at [69, 70] on input "checkbox" at bounding box center [71, 72] width 6 height 6
checkbox input "true"
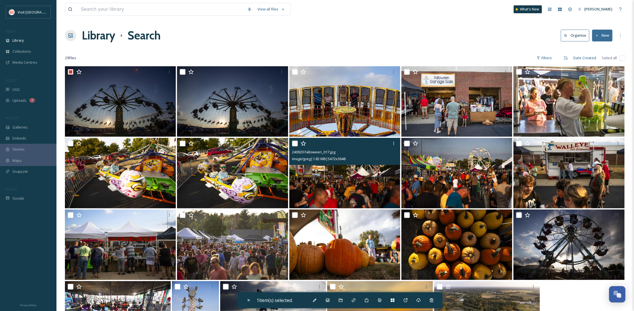
click at [295, 144] on input "checkbox" at bounding box center [295, 144] width 6 height 6
checkbox input "true"
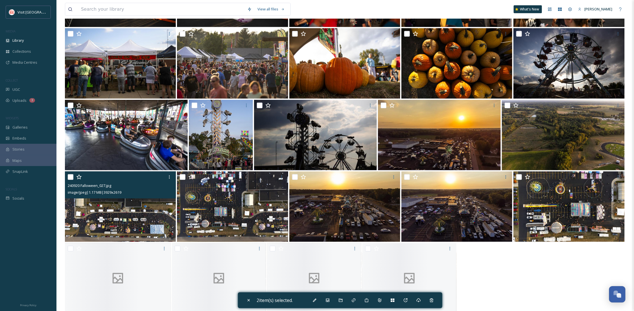
scroll to position [192, 0]
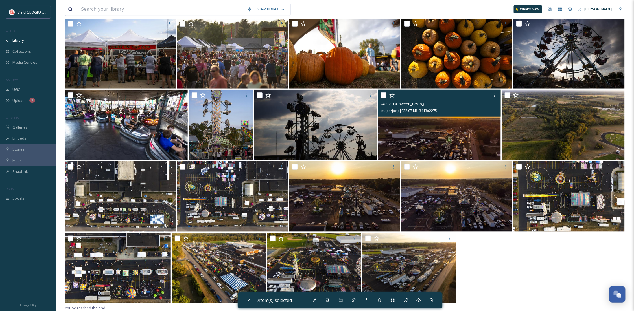
click at [384, 96] on input "checkbox" at bounding box center [384, 96] width 6 height 6
checkbox input "true"
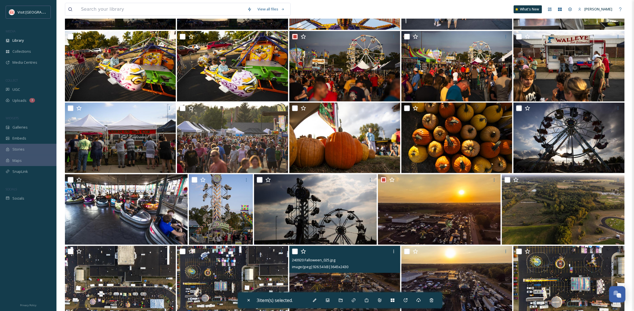
scroll to position [91, 0]
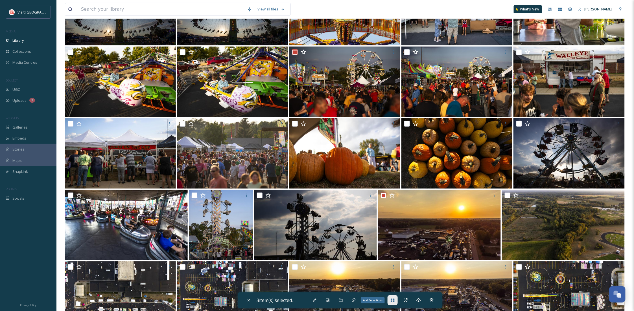
click at [393, 300] on icon at bounding box center [392, 300] width 4 height 3
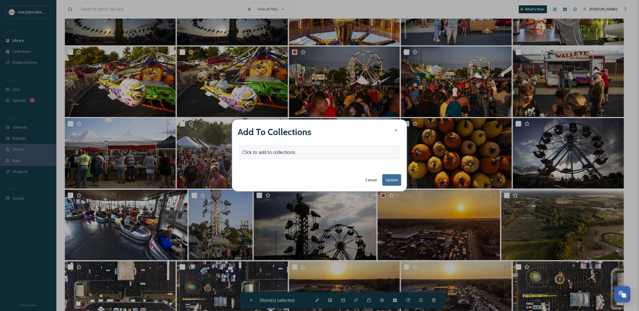
click at [267, 151] on span "Click to add to collections" at bounding box center [268, 152] width 53 height 7
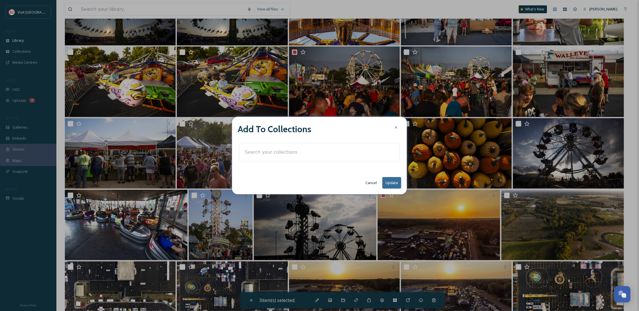
click at [267, 173] on div "Add To Collections Cancel Update" at bounding box center [319, 156] width 175 height 78
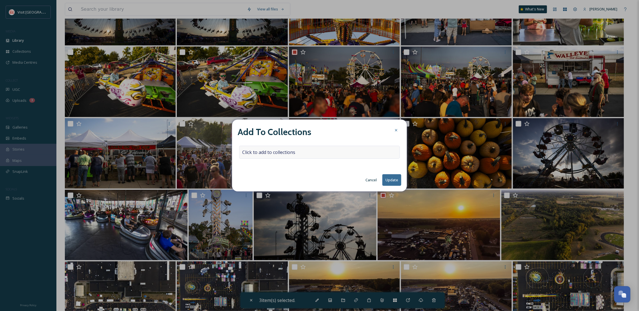
click at [280, 147] on div "Click to add to collections" at bounding box center [319, 152] width 161 height 13
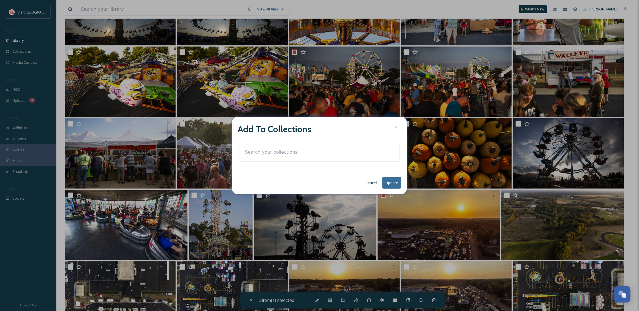
click at [280, 153] on input at bounding box center [273, 152] width 62 height 12
type input "fa"
click at [278, 164] on div "Fall Events" at bounding box center [320, 168] width 160 height 11
click at [391, 183] on button "Update" at bounding box center [392, 182] width 19 height 12
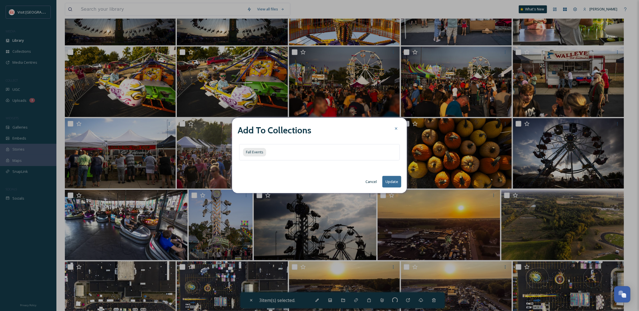
checkbox input "false"
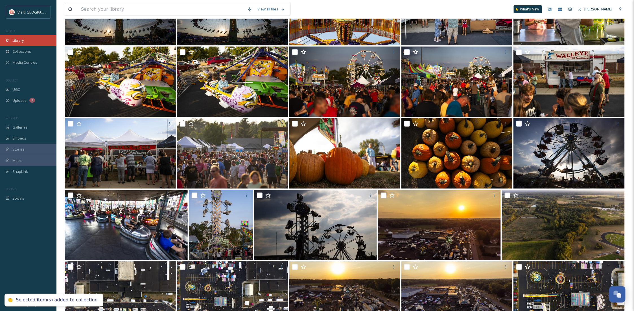
click at [25, 39] on div "Library" at bounding box center [28, 40] width 56 height 11
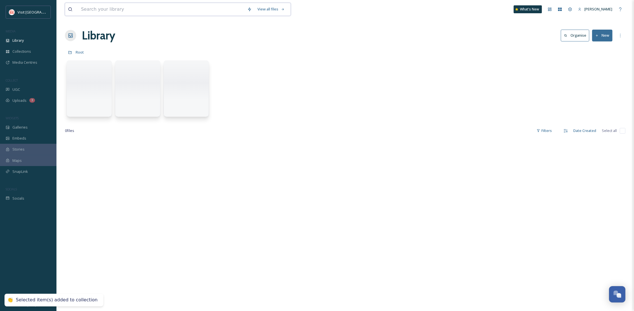
click at [93, 12] on input at bounding box center [161, 9] width 166 height 12
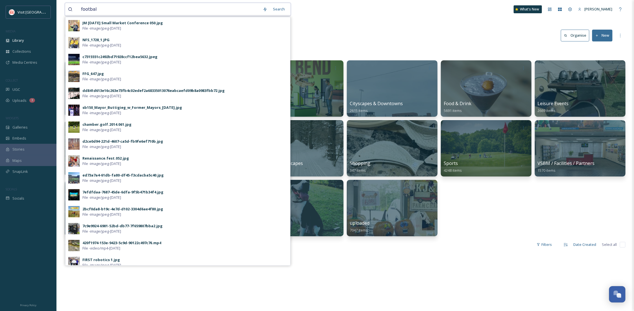
type input "football"
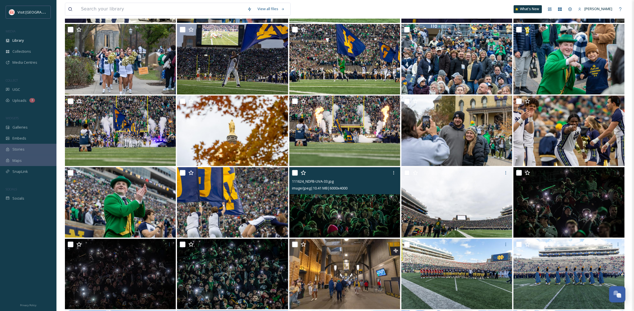
scroll to position [2456, 0]
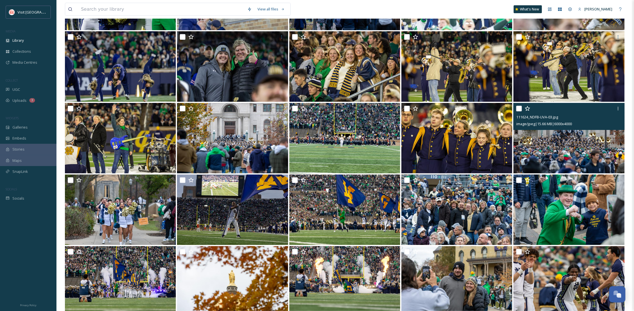
click at [519, 109] on input "checkbox" at bounding box center [519, 109] width 6 height 6
checkbox input "true"
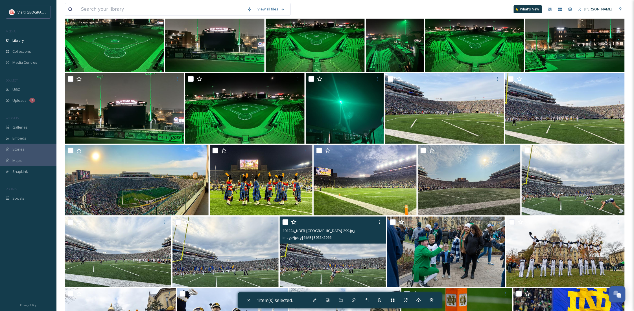
scroll to position [2055, 0]
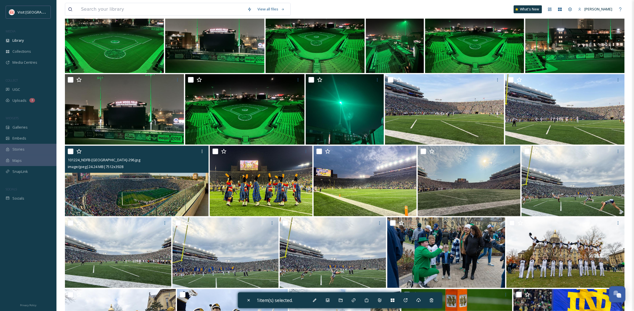
click at [68, 149] on input "checkbox" at bounding box center [71, 152] width 6 height 6
checkbox input "true"
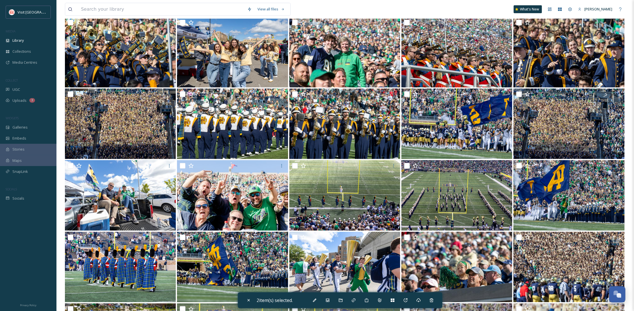
scroll to position [3509, 0]
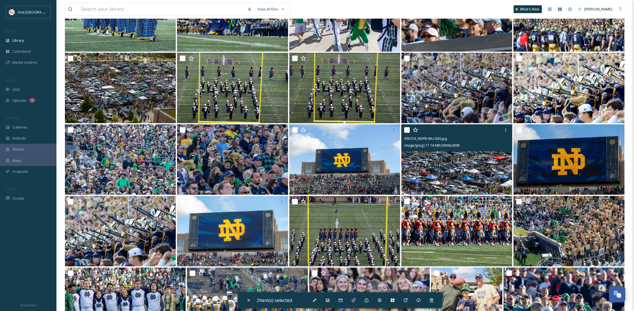
click at [408, 128] on input "checkbox" at bounding box center [407, 130] width 6 height 6
checkbox input "true"
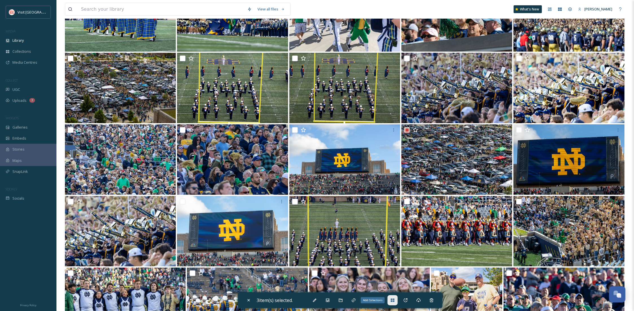
click at [393, 301] on icon at bounding box center [392, 300] width 4 height 3
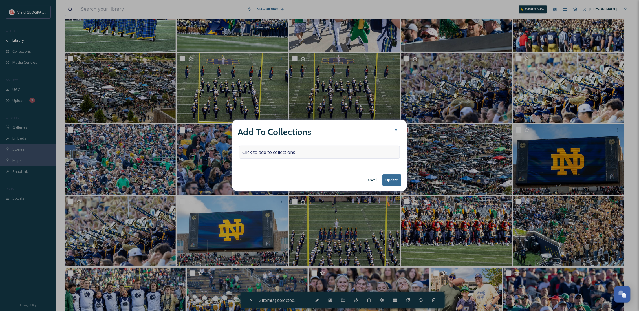
click at [265, 149] on span "Click to add to collections" at bounding box center [268, 152] width 53 height 7
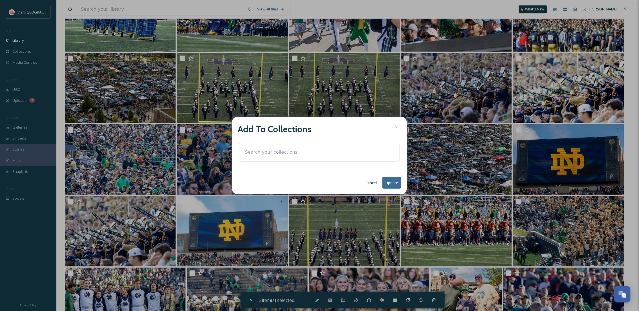
click at [266, 151] on input at bounding box center [273, 152] width 62 height 12
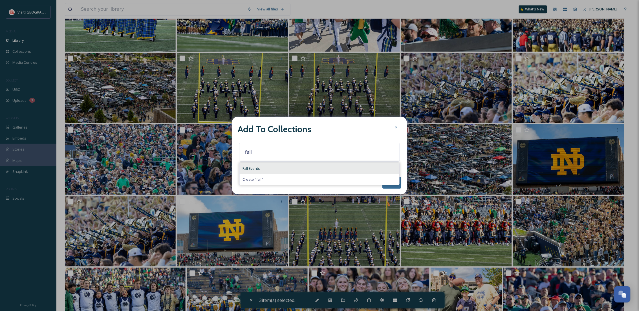
type input "fall"
click at [256, 169] on span "Fall Events" at bounding box center [251, 168] width 17 height 5
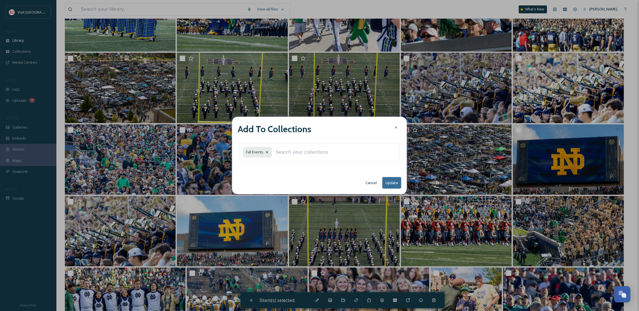
click at [389, 186] on button "Update" at bounding box center [392, 183] width 19 height 12
click at [389, 184] on button "Update" at bounding box center [392, 183] width 19 height 12
checkbox input "false"
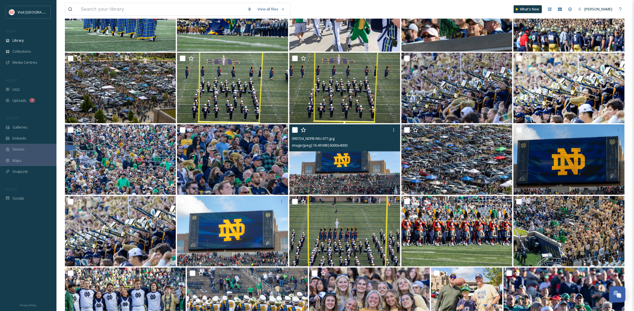
click at [433, 183] on img at bounding box center [456, 159] width 111 height 71
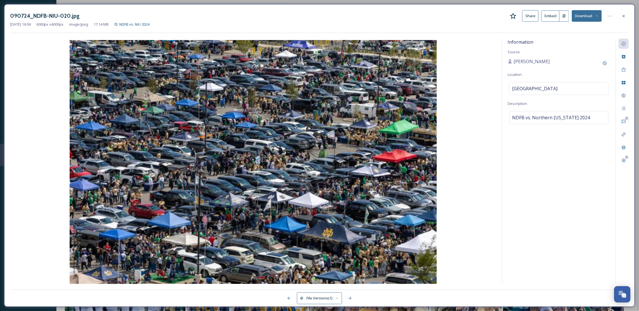
click at [628, 18] on div at bounding box center [624, 16] width 10 height 10
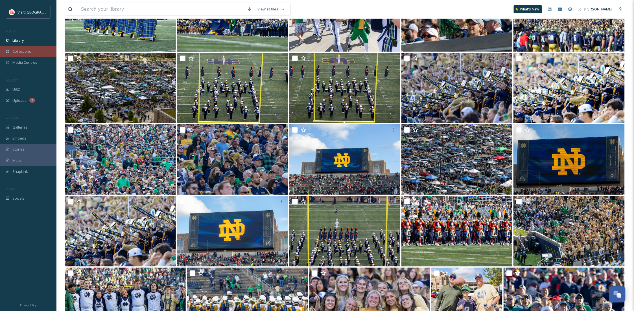
click at [30, 51] on span "Collections" at bounding box center [21, 51] width 19 height 5
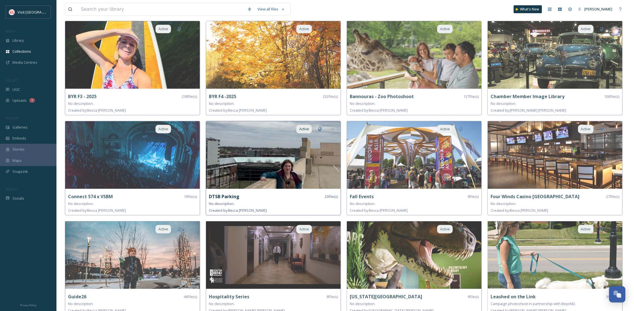
scroll to position [150, 0]
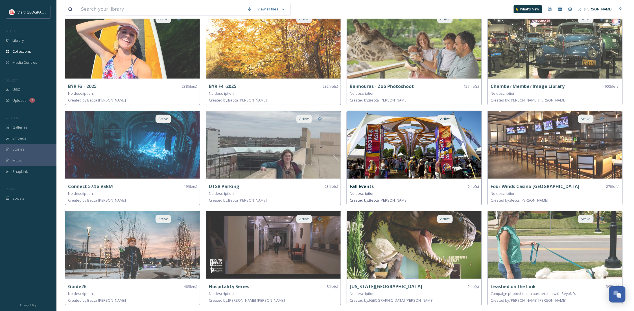
click at [374, 190] on div "Fall Events 9 file(s)" at bounding box center [414, 186] width 129 height 7
click at [387, 161] on img at bounding box center [414, 145] width 135 height 68
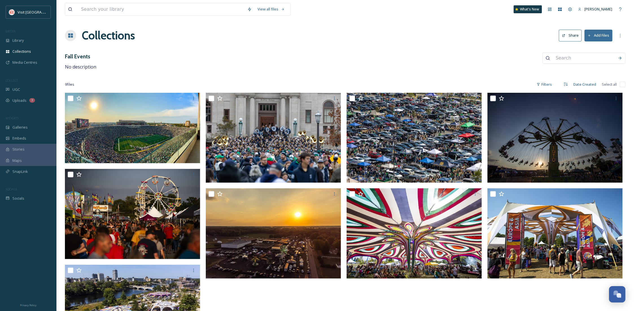
click at [565, 36] on icon at bounding box center [564, 36] width 4 height 4
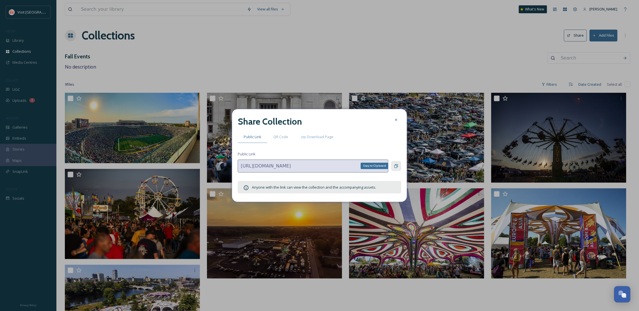
click at [396, 166] on icon at bounding box center [396, 166] width 5 height 5
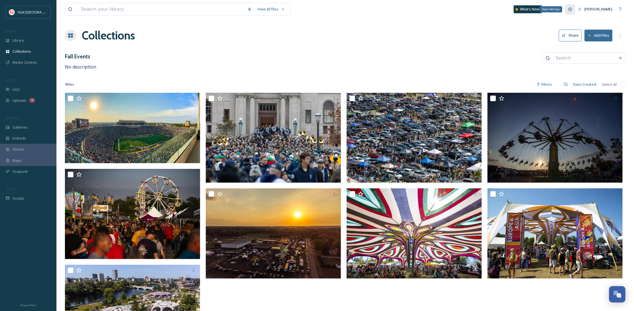
click at [568, 7] on icon at bounding box center [570, 9] width 5 height 5
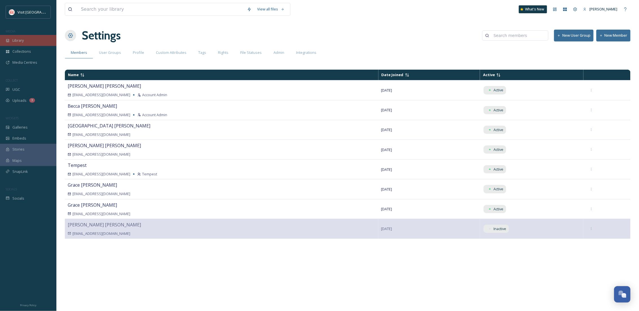
click at [34, 42] on div "Library" at bounding box center [28, 40] width 56 height 11
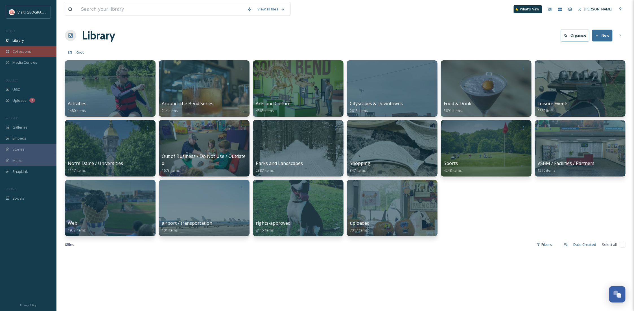
click at [40, 50] on div "Collections" at bounding box center [28, 51] width 56 height 11
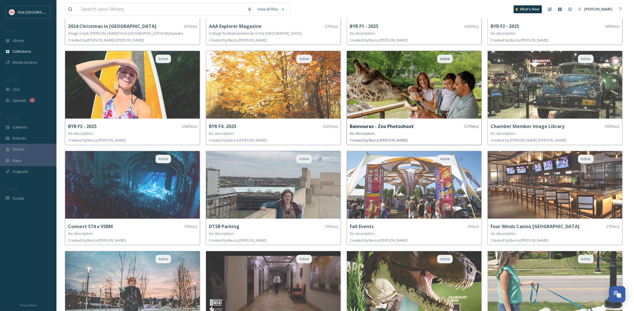
scroll to position [150, 0]
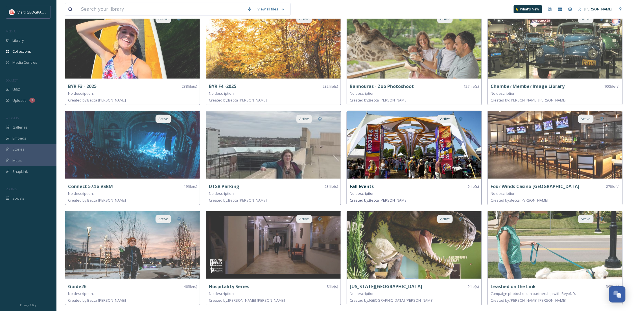
click at [394, 149] on img at bounding box center [414, 145] width 135 height 68
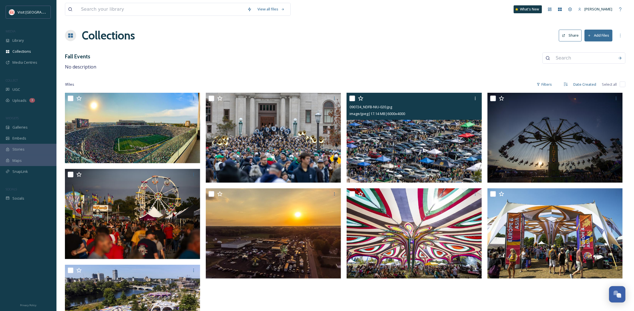
click at [399, 149] on img at bounding box center [413, 138] width 135 height 90
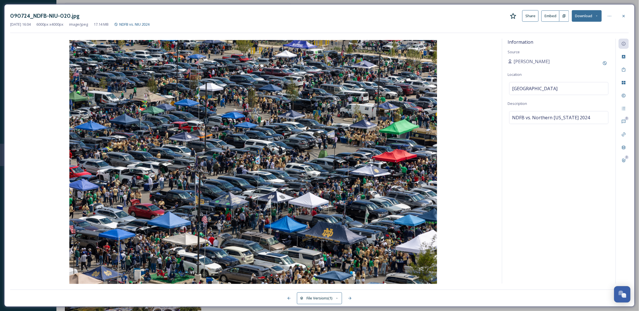
click at [587, 17] on button "Download" at bounding box center [587, 16] width 30 height 12
click at [629, 18] on div at bounding box center [624, 16] width 10 height 10
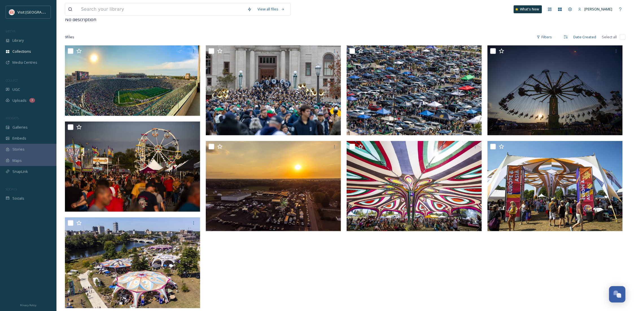
scroll to position [47, 0]
